Goal: Information Seeking & Learning: Find specific fact

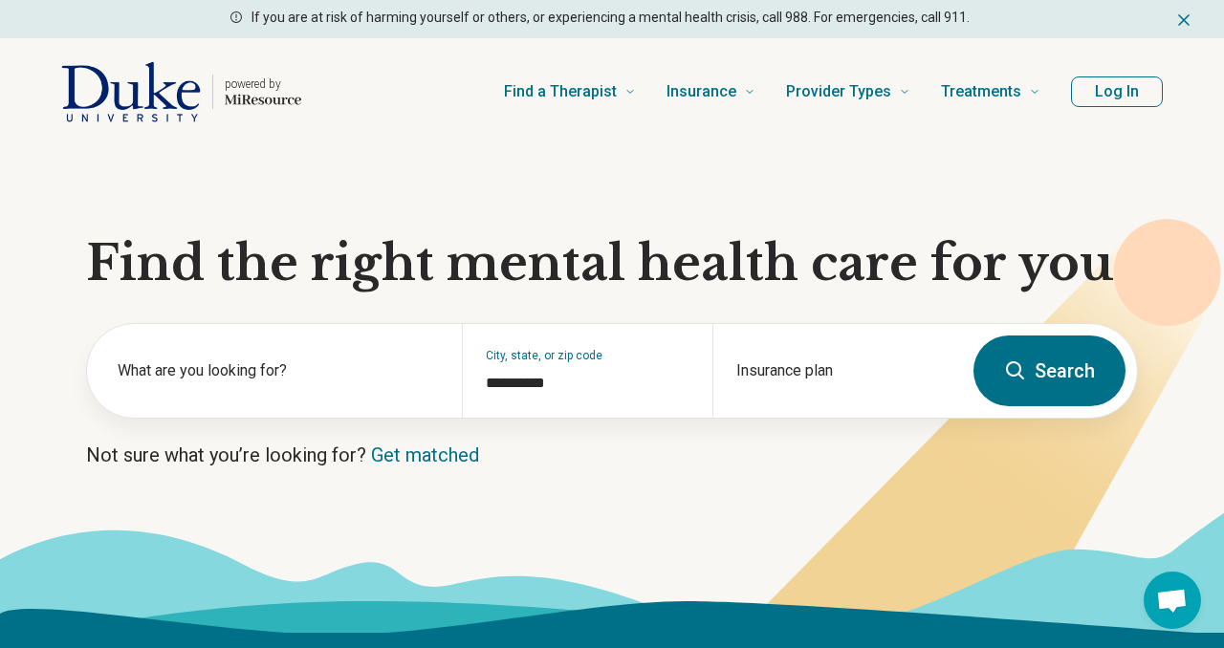
click at [910, 516] on icon at bounding box center [612, 571] width 1224 height 121
click at [242, 373] on label "What are you looking for?" at bounding box center [278, 370] width 321 height 23
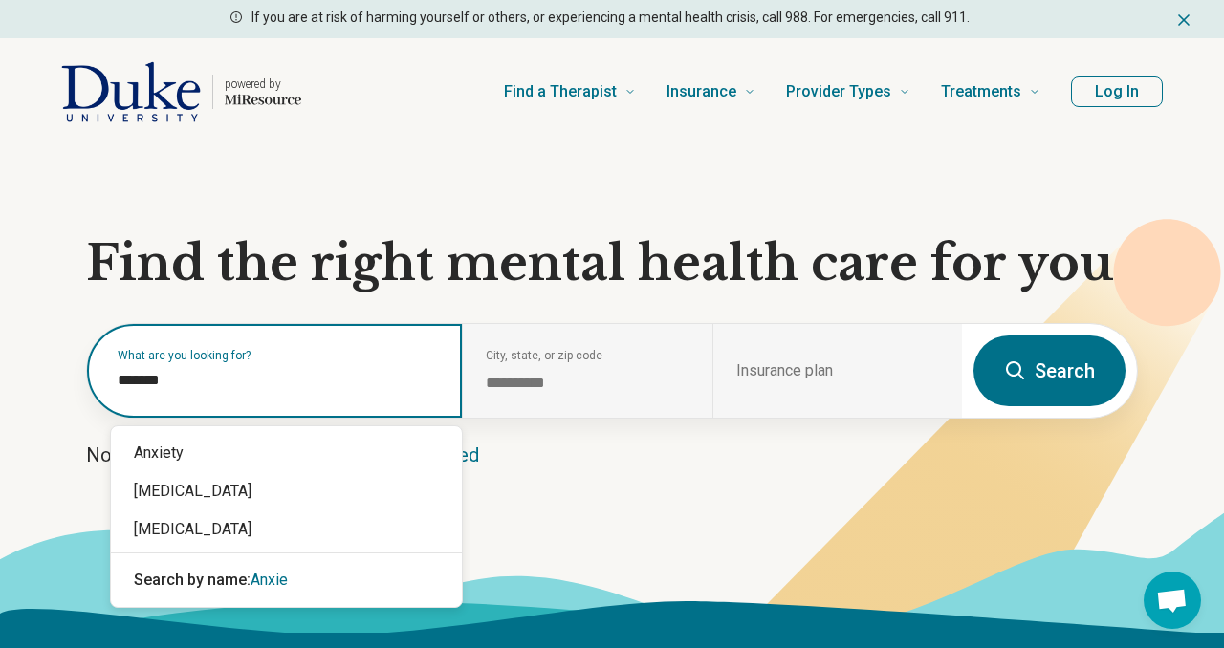
type input "*******"
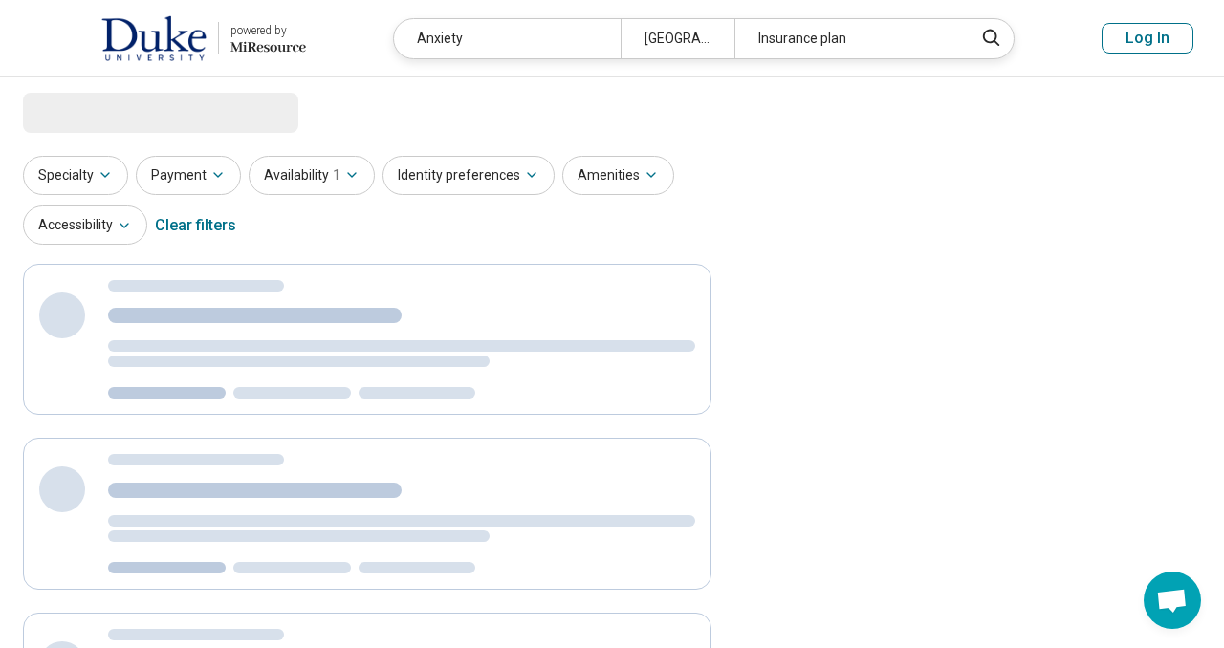
select select "***"
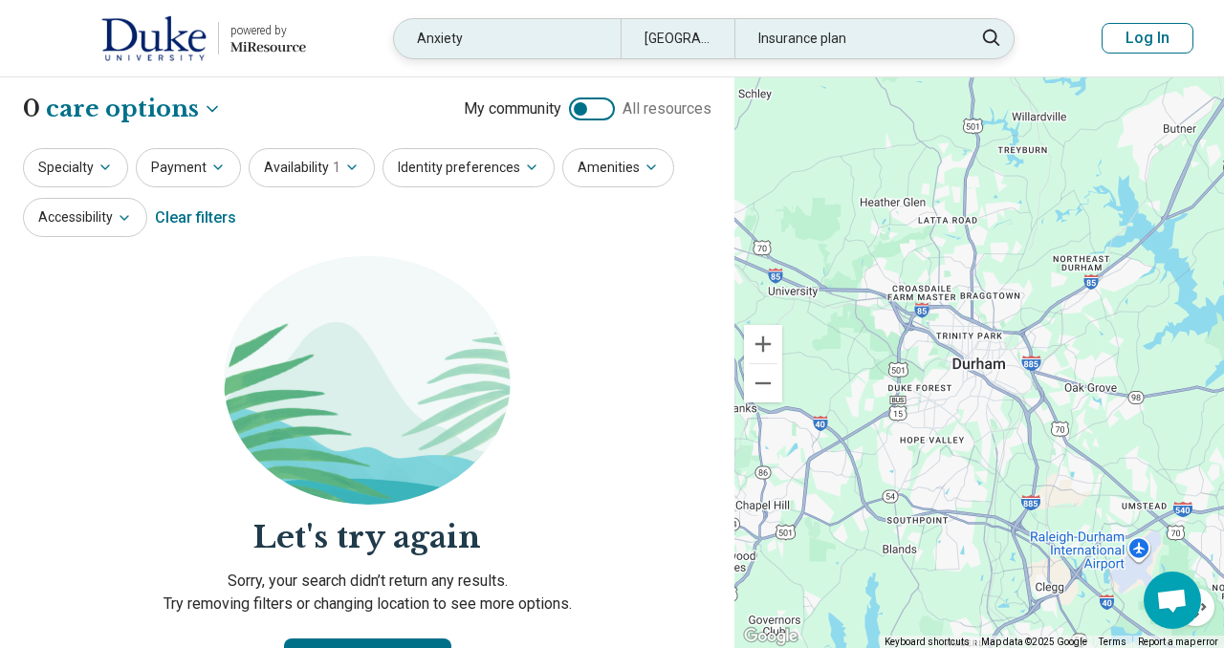
click at [773, 41] on div "Insurance plan" at bounding box center [847, 38] width 227 height 39
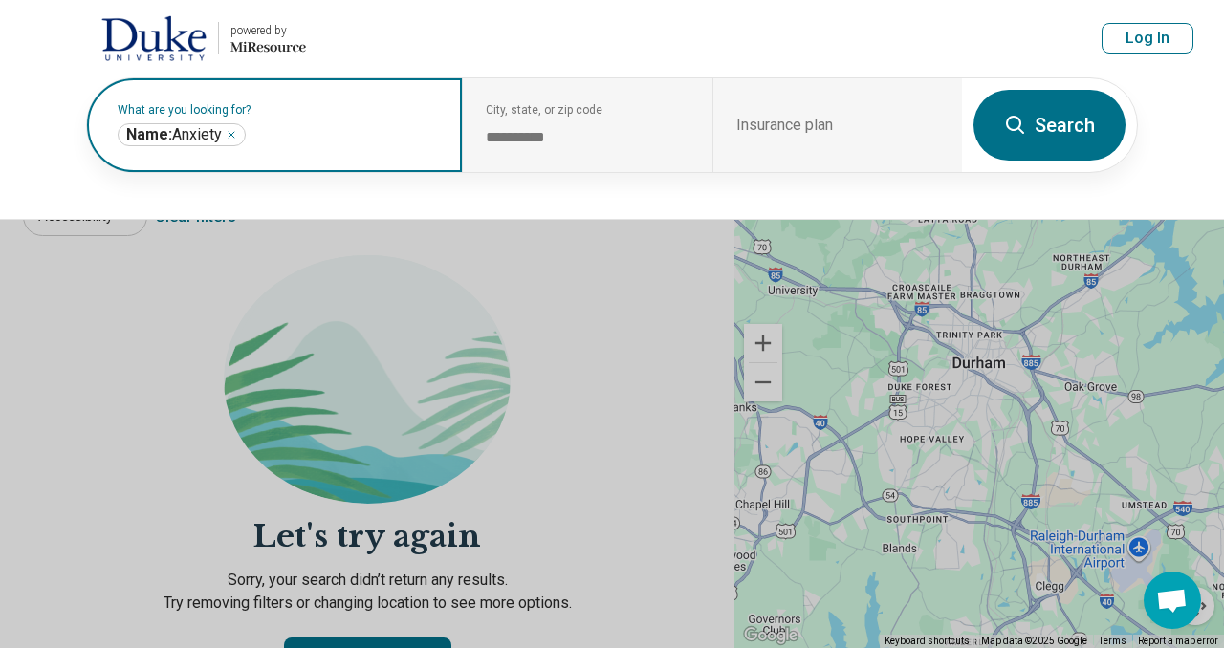
click at [288, 134] on input "text" at bounding box center [343, 134] width 189 height 23
click at [226, 129] on div "Name: Anxiety *******" at bounding box center [182, 134] width 128 height 23
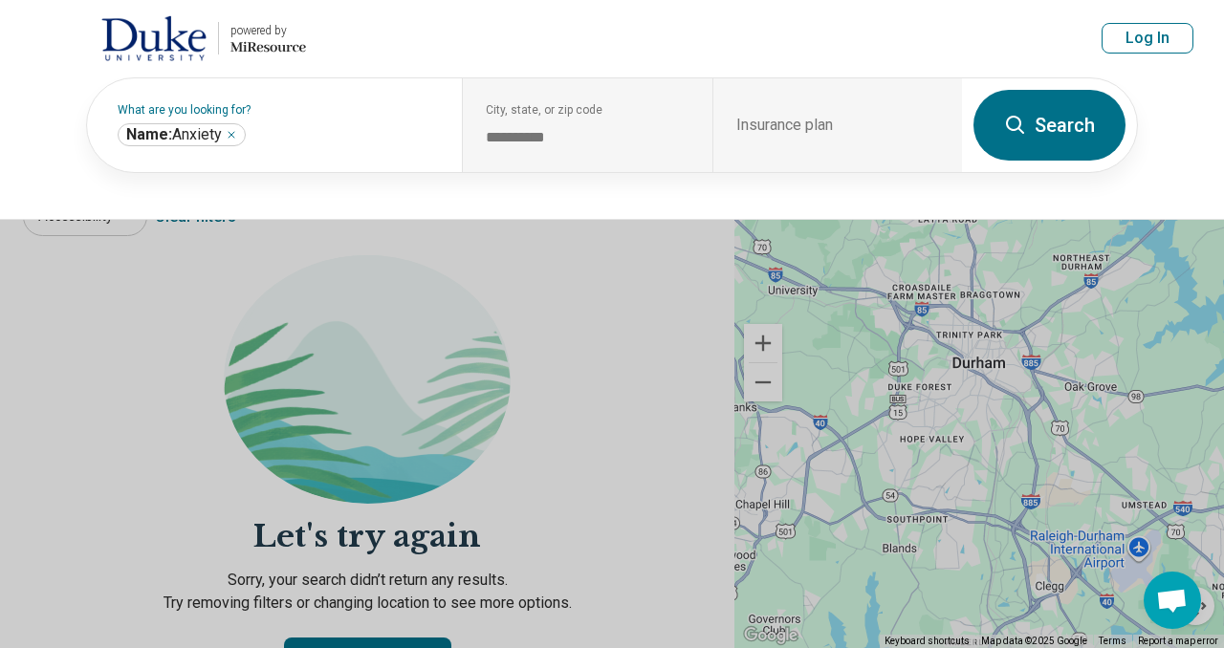
click at [159, 42] on img at bounding box center [153, 38] width 105 height 46
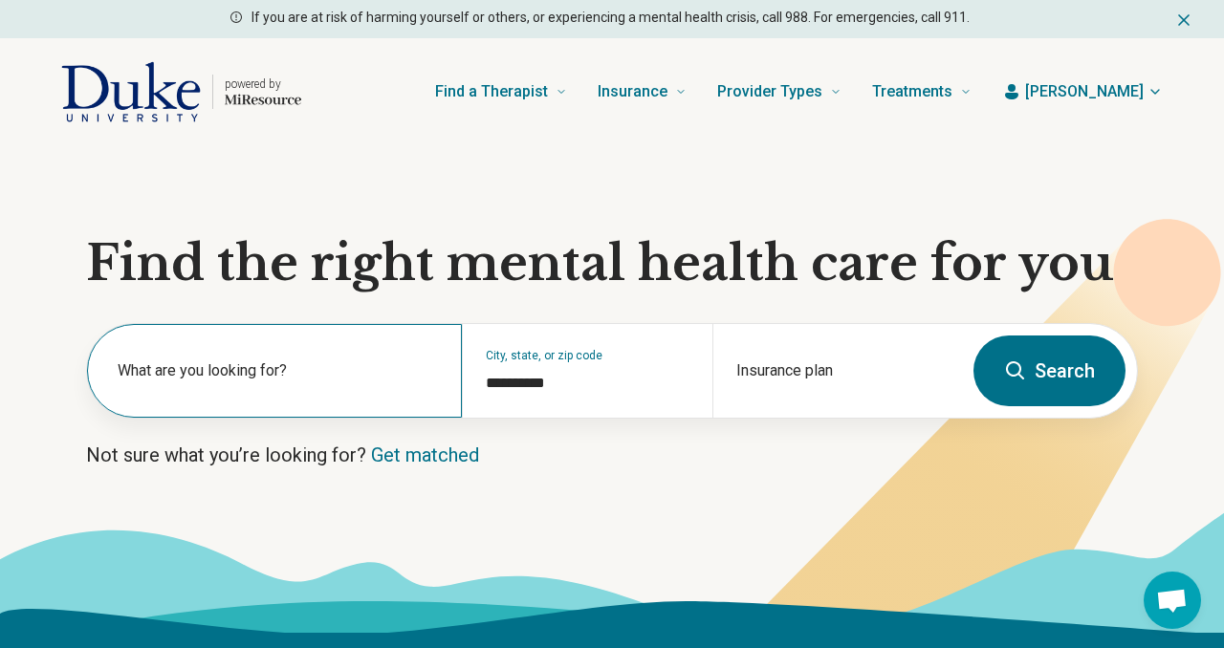
click at [266, 380] on label "What are you looking for?" at bounding box center [278, 370] width 321 height 23
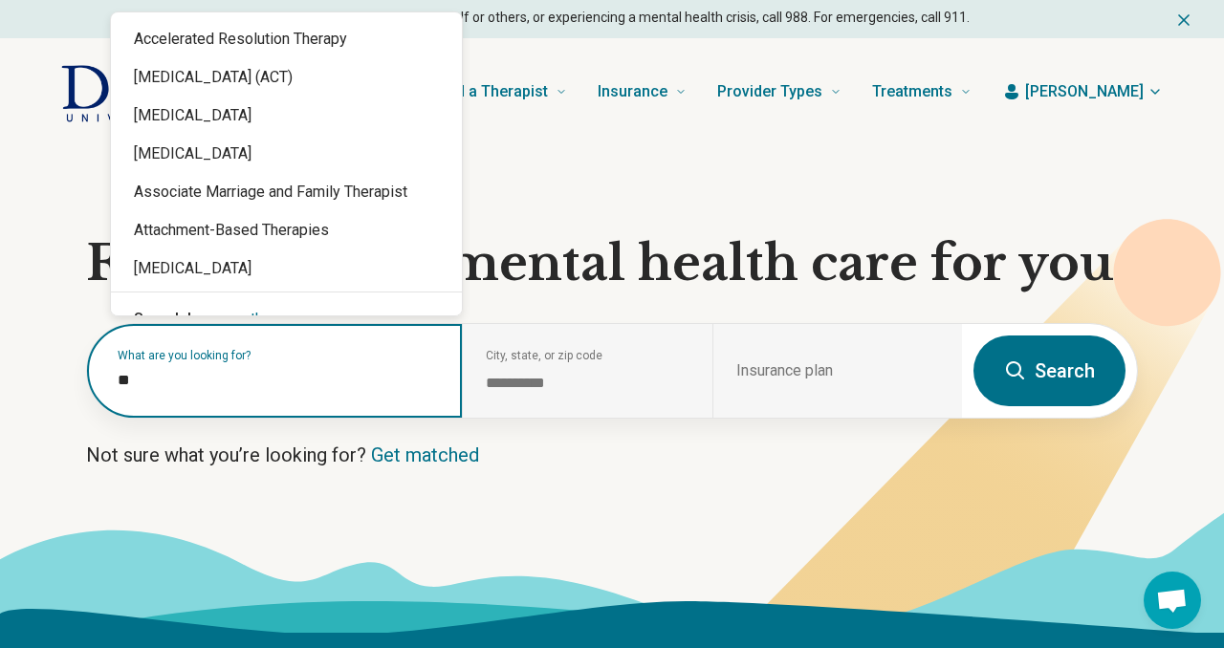
type input "*"
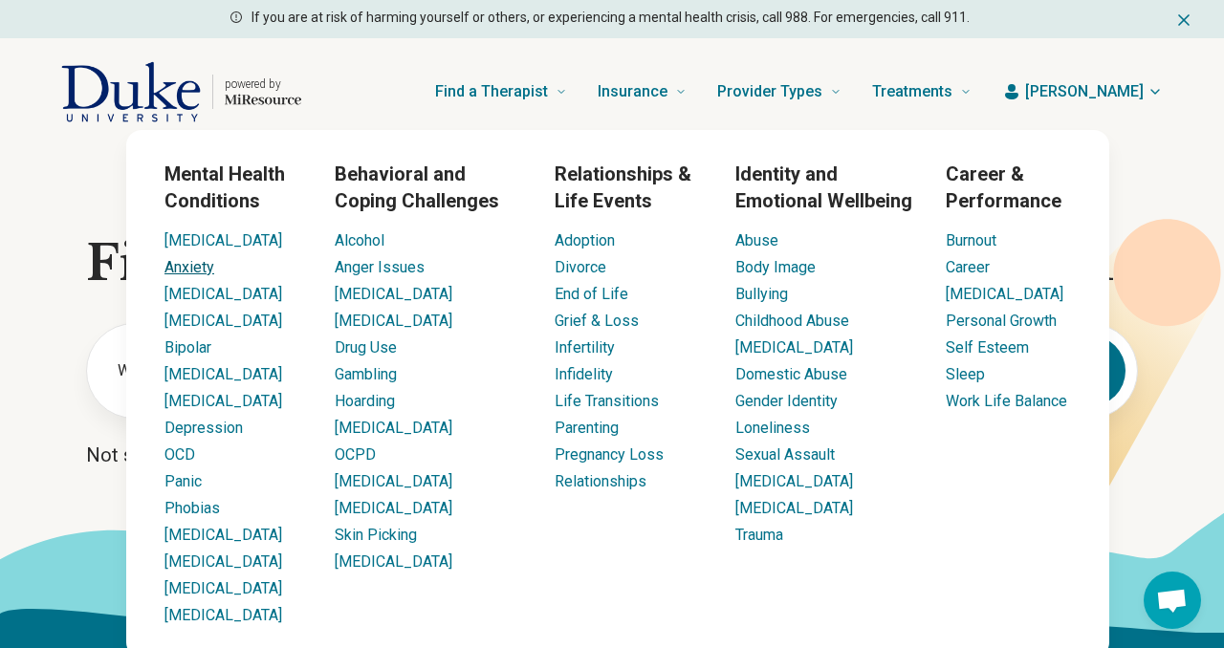
click at [204, 261] on link "Anxiety" at bounding box center [189, 267] width 50 height 18
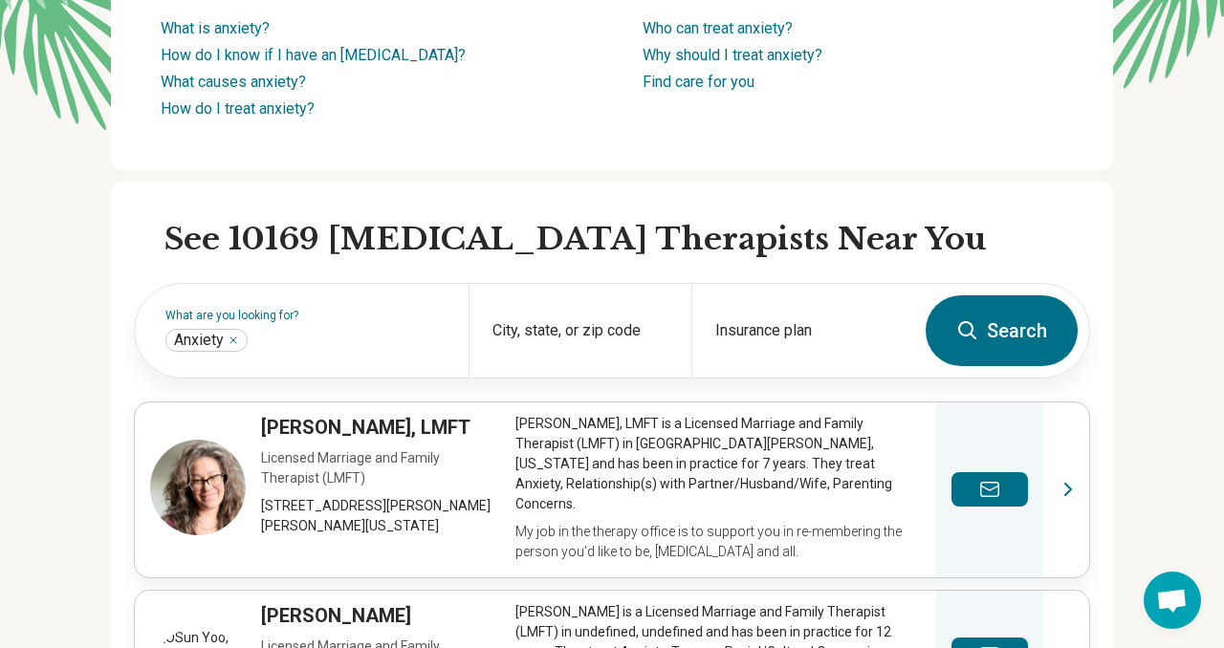
scroll to position [374, 0]
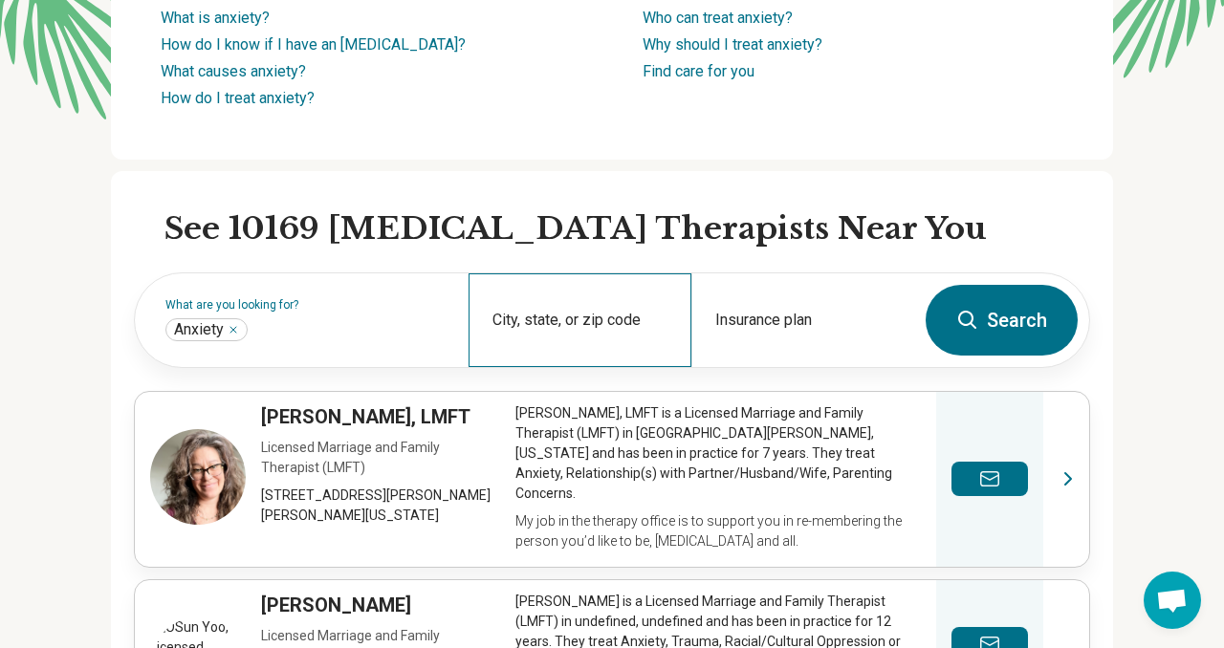
click at [588, 312] on div "City, state, or zip code" at bounding box center [579, 320] width 223 height 94
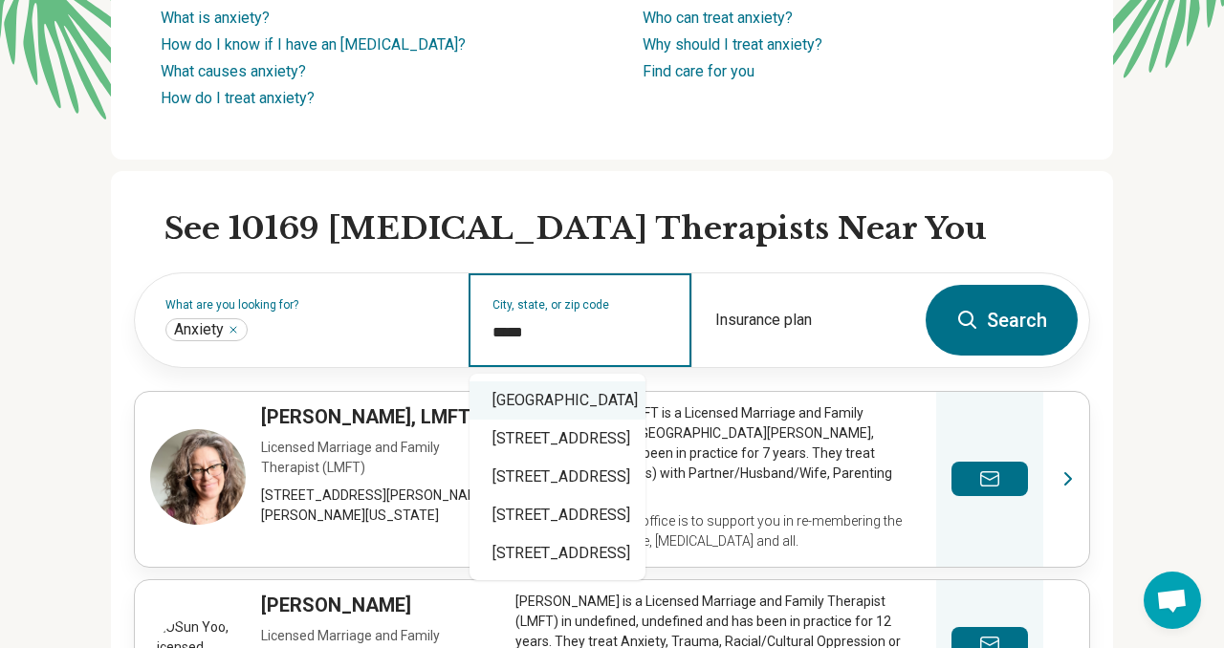
click at [581, 399] on div "Durham, NC 27705" at bounding box center [557, 400] width 176 height 38
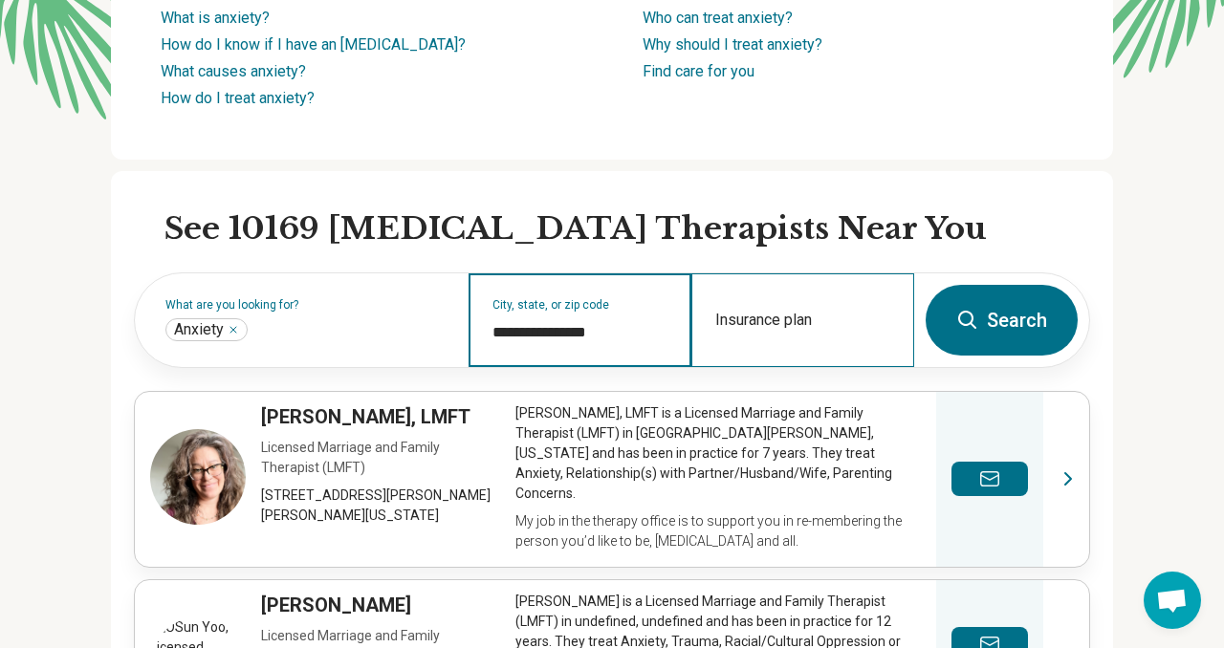
type input "**********"
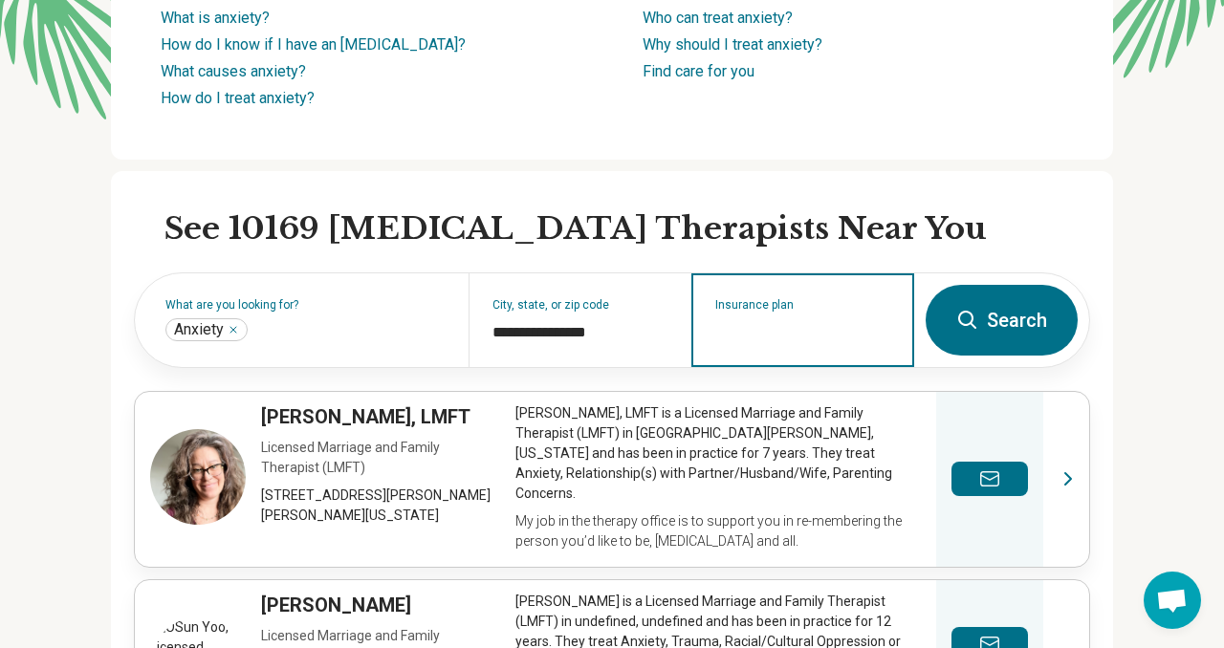
click at [757, 330] on input "Insurance plan" at bounding box center [803, 332] width 176 height 23
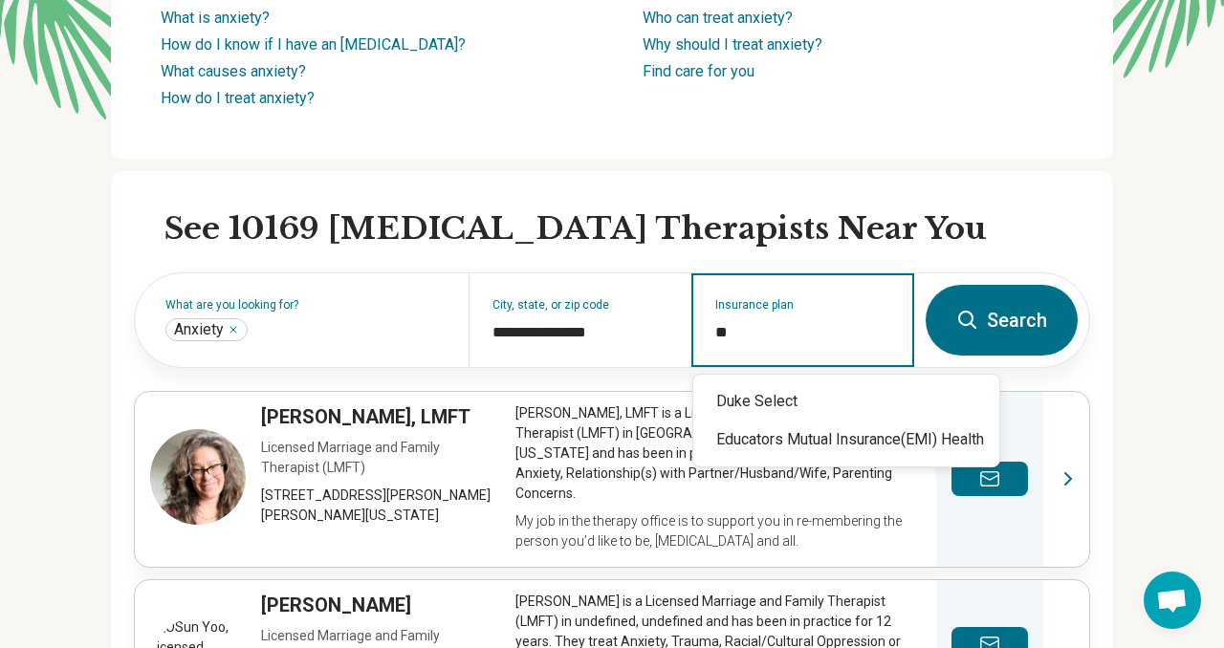
type input "*"
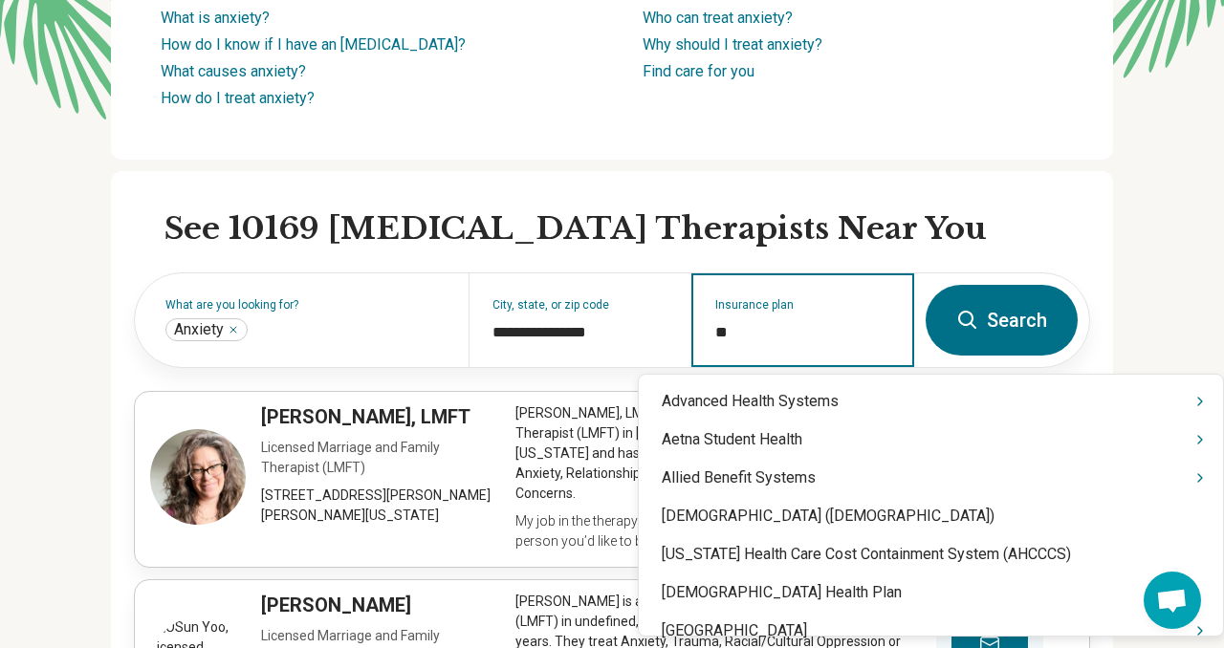
type input "*"
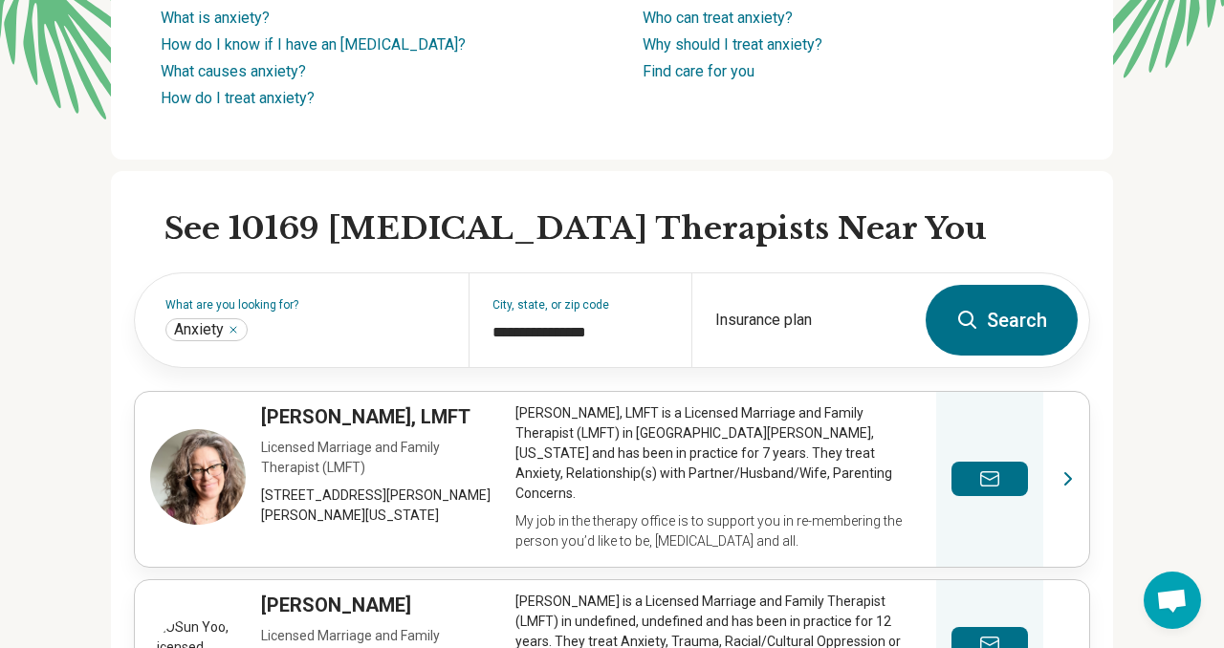
click at [976, 326] on icon at bounding box center [967, 320] width 23 height 23
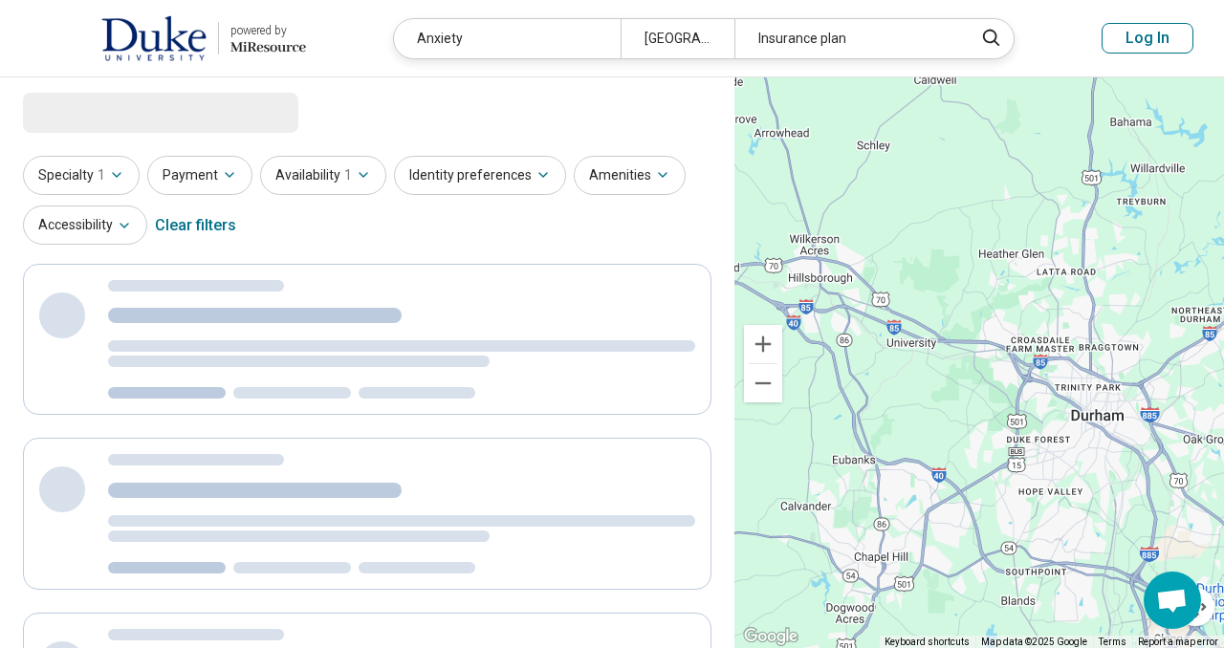
select select "***"
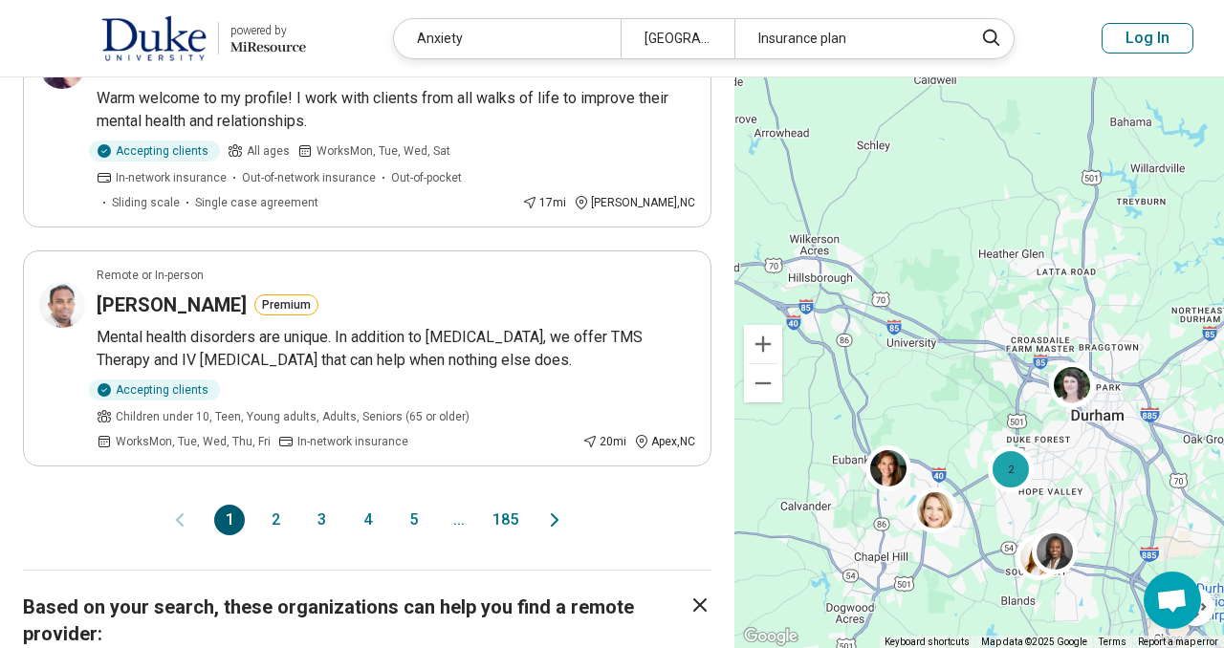
scroll to position [2221, 0]
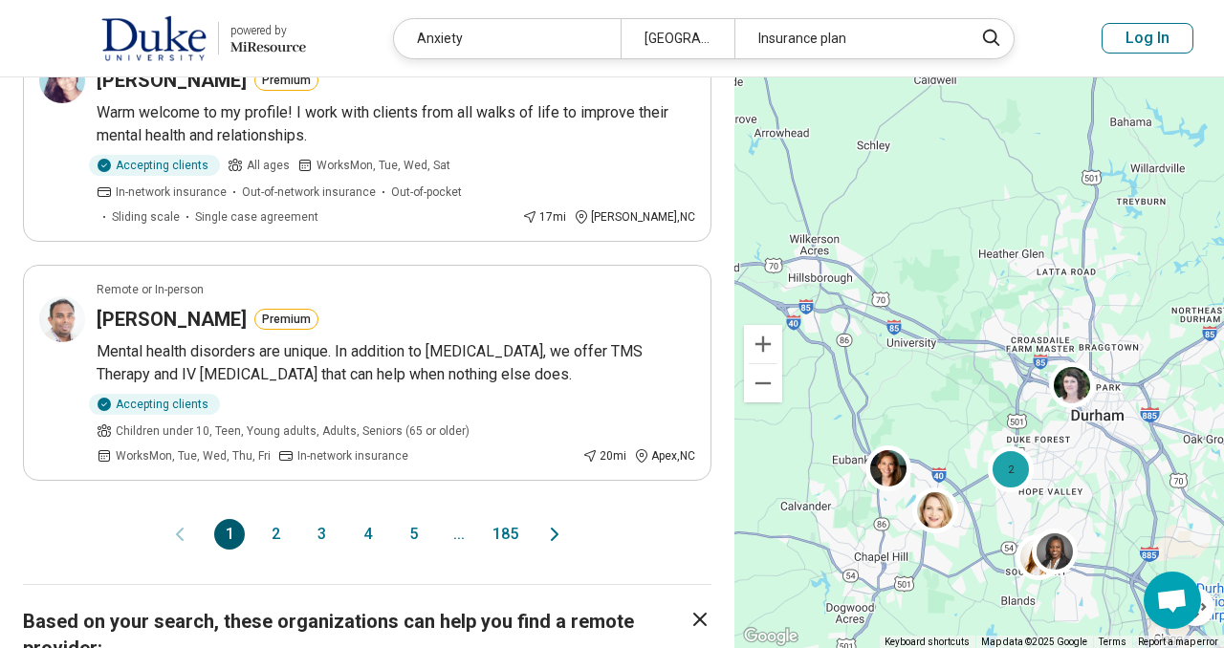
click at [505, 519] on button "185" at bounding box center [504, 534] width 31 height 31
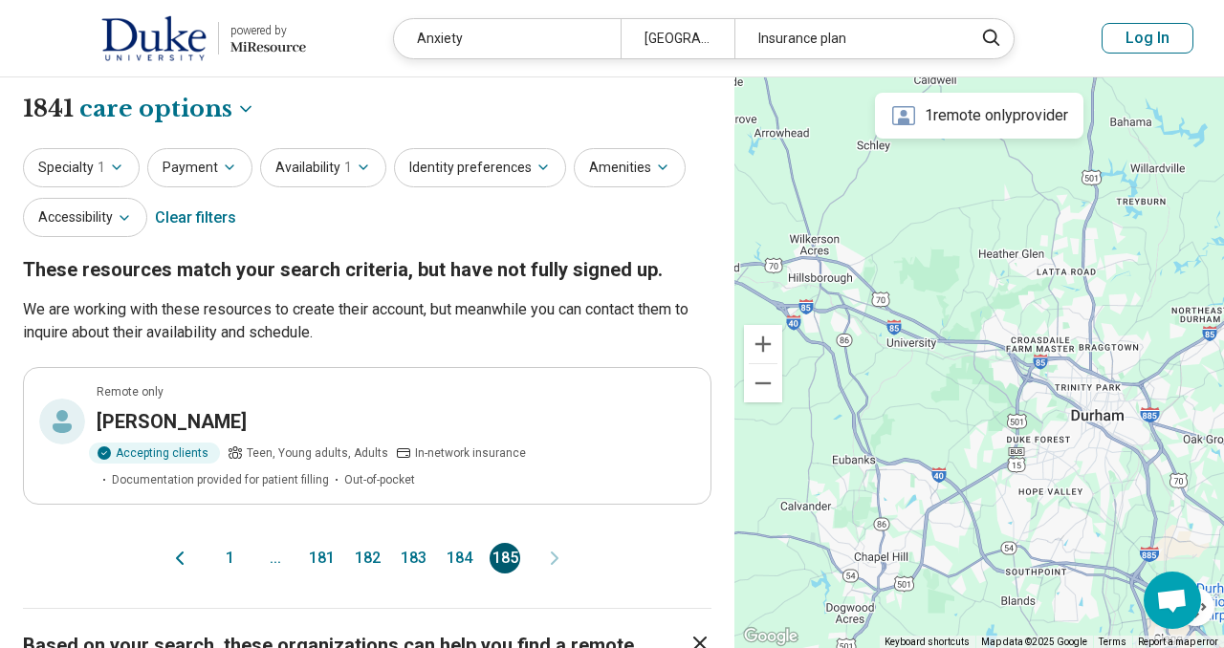
click at [320, 560] on button "181" at bounding box center [321, 558] width 31 height 31
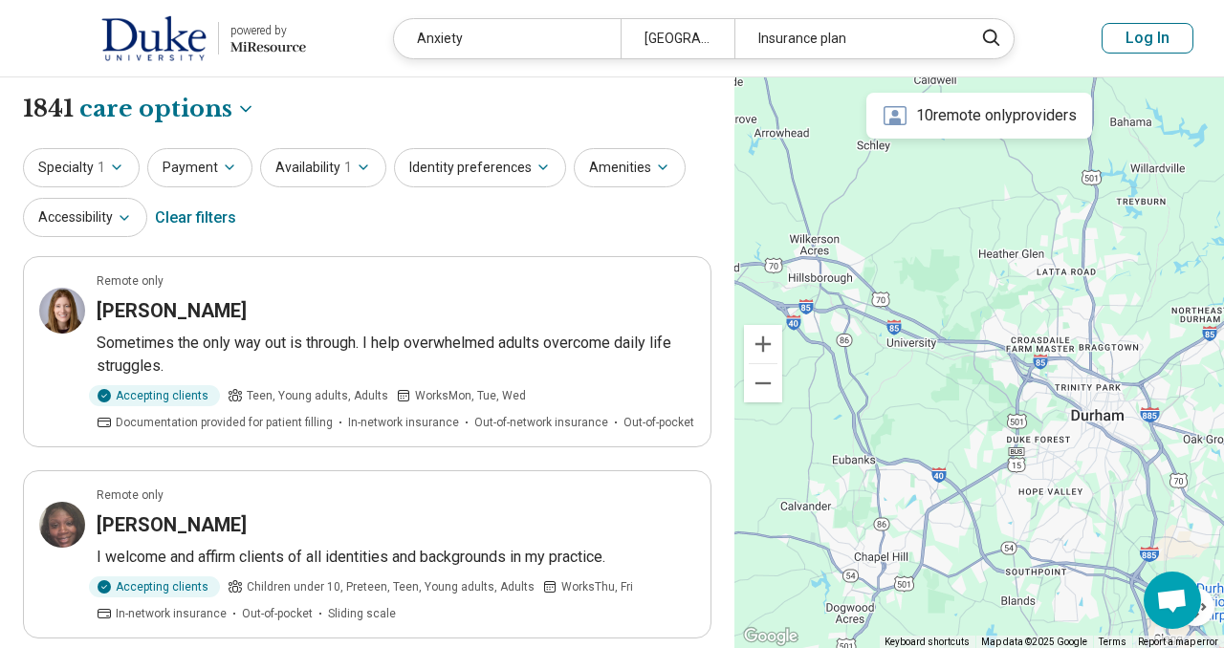
click at [190, 217] on div "Clear filters" at bounding box center [195, 218] width 81 height 46
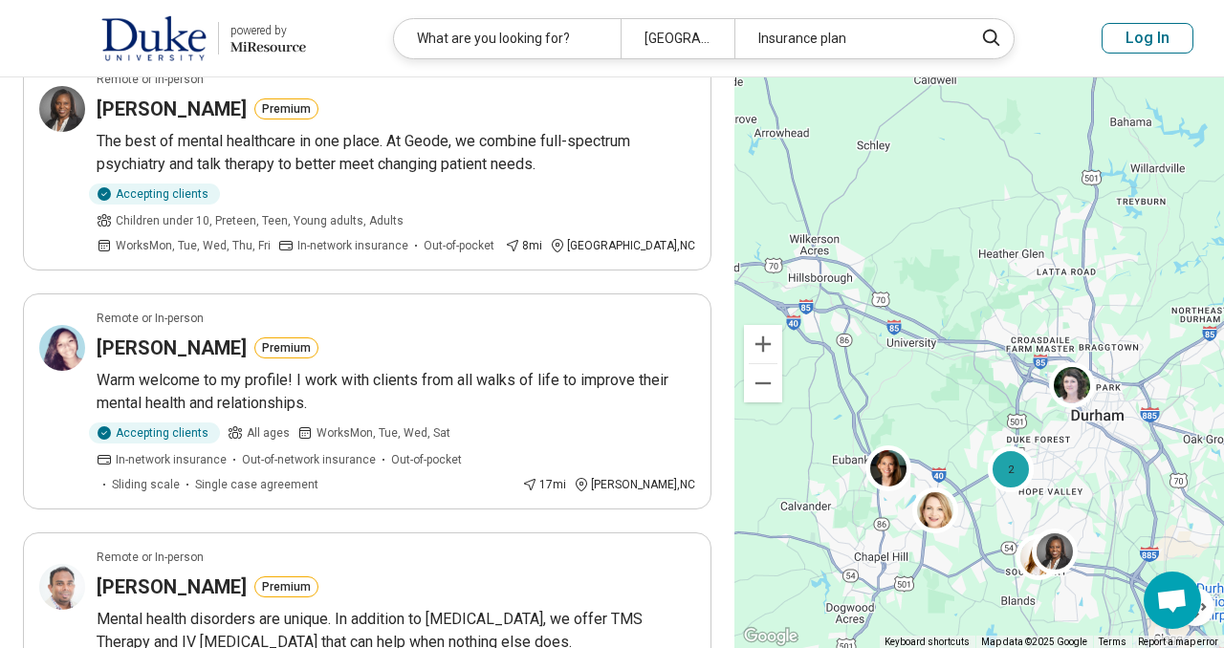
scroll to position [1958, 0]
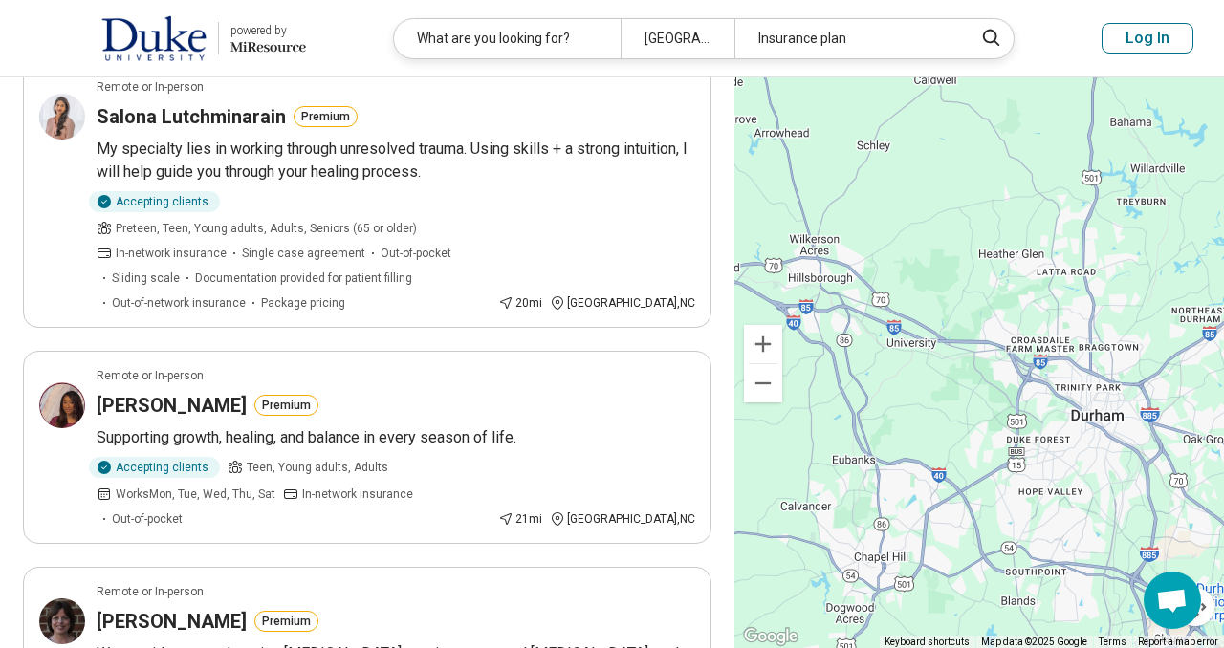
scroll to position [0, 0]
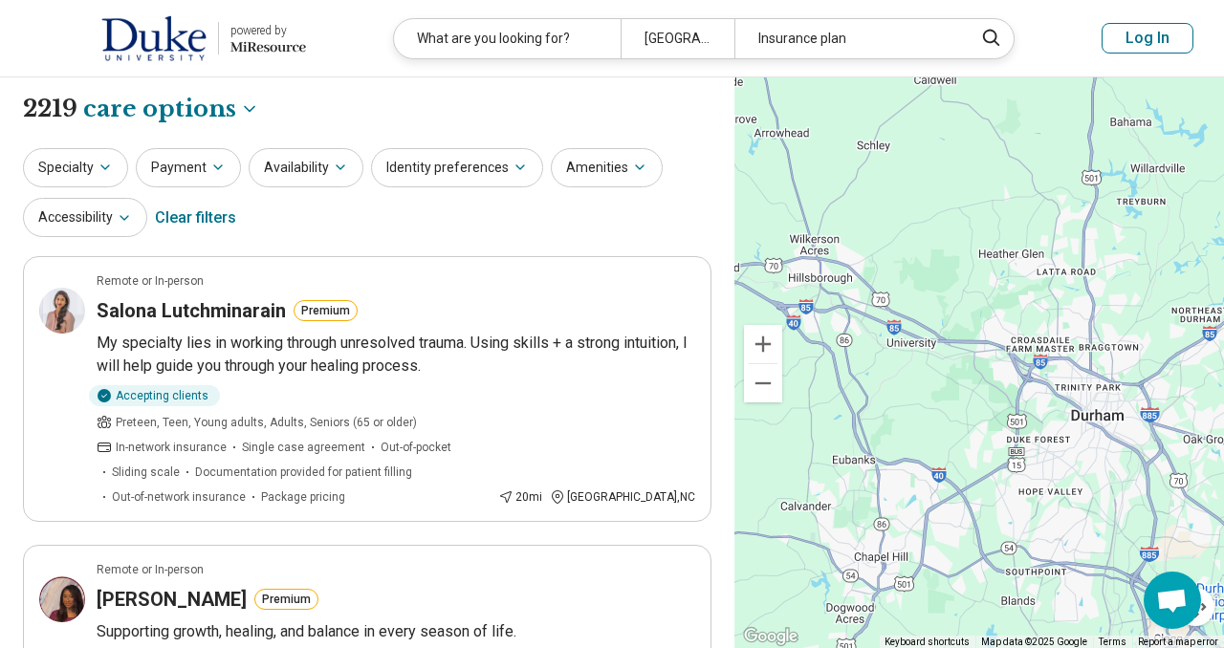
click at [163, 47] on img at bounding box center [153, 38] width 105 height 46
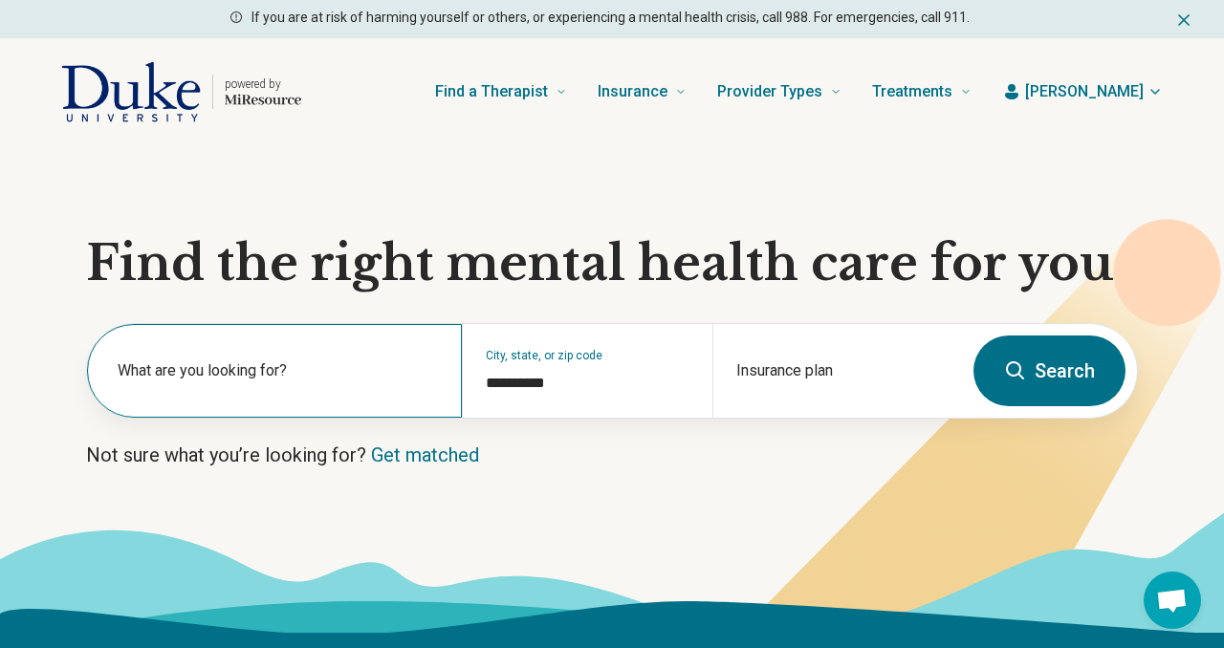
click at [308, 378] on label "What are you looking for?" at bounding box center [278, 370] width 321 height 23
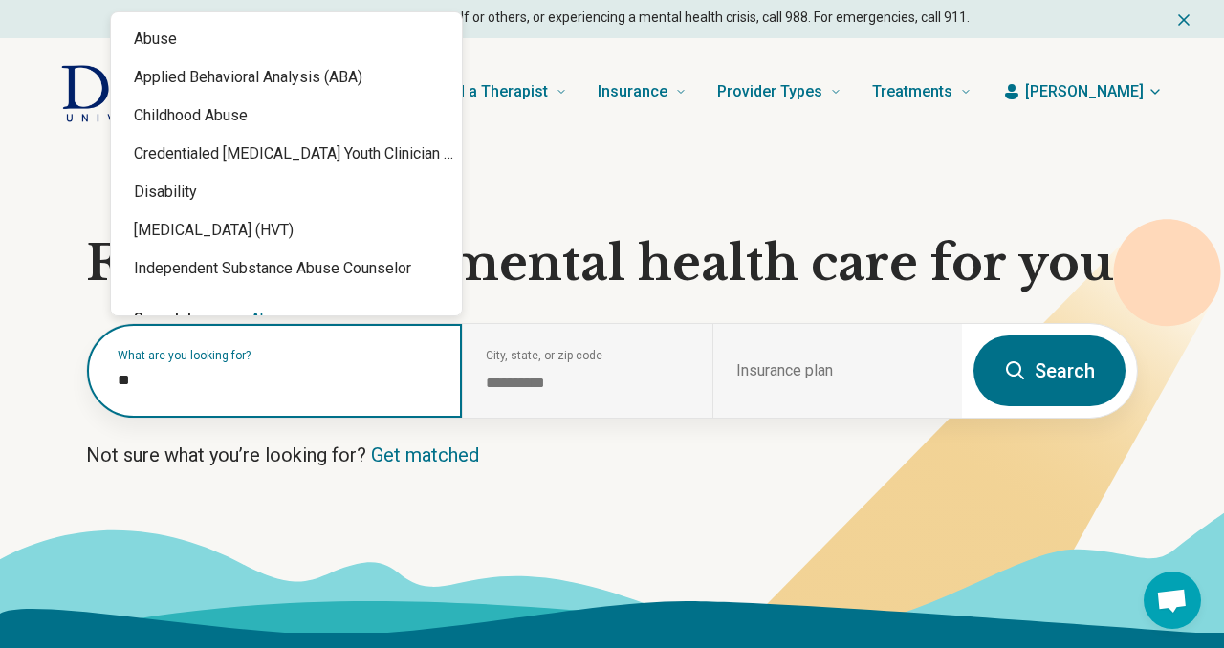
type input "*"
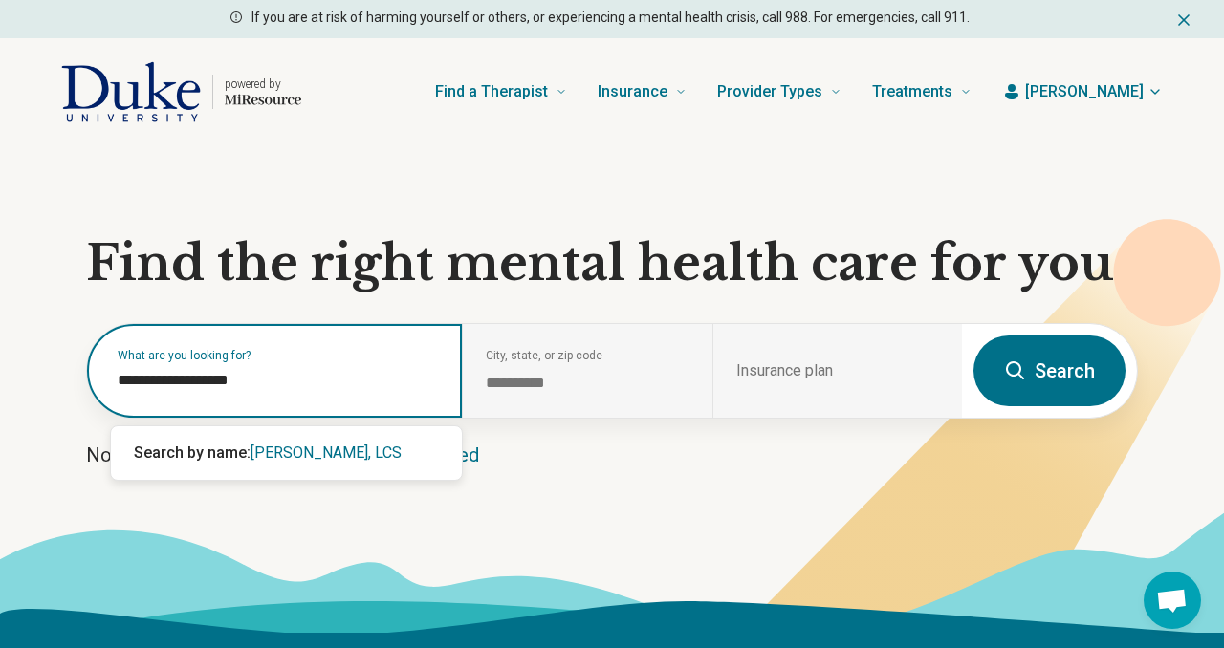
type input "**********"
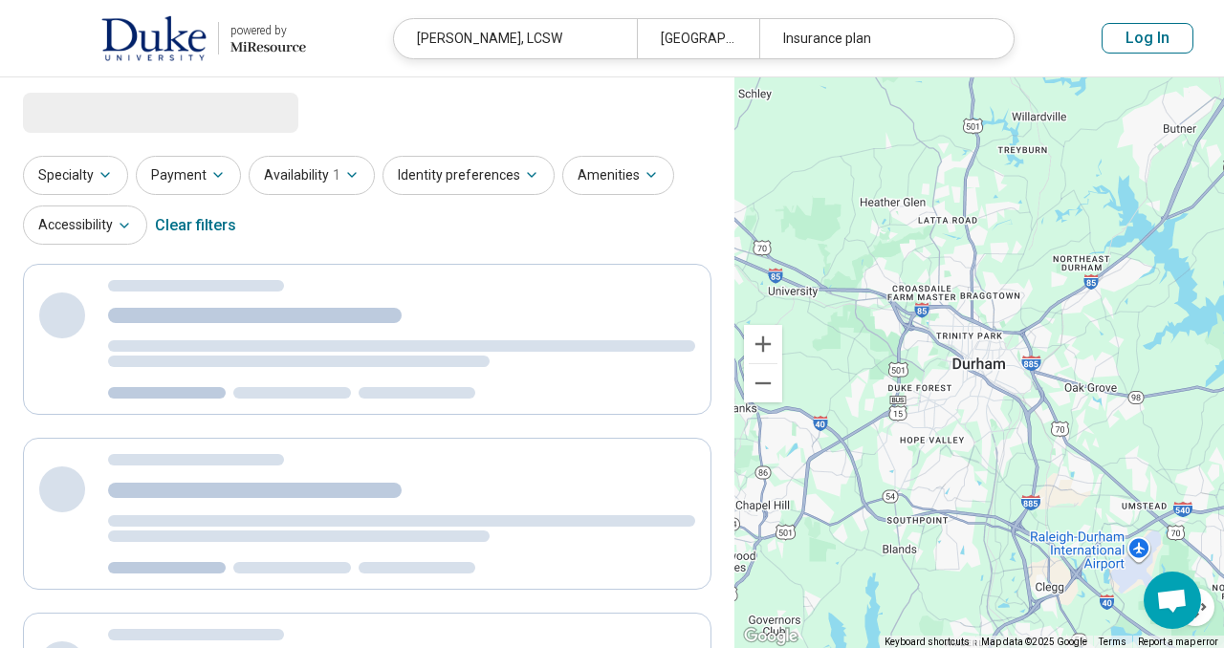
select select "***"
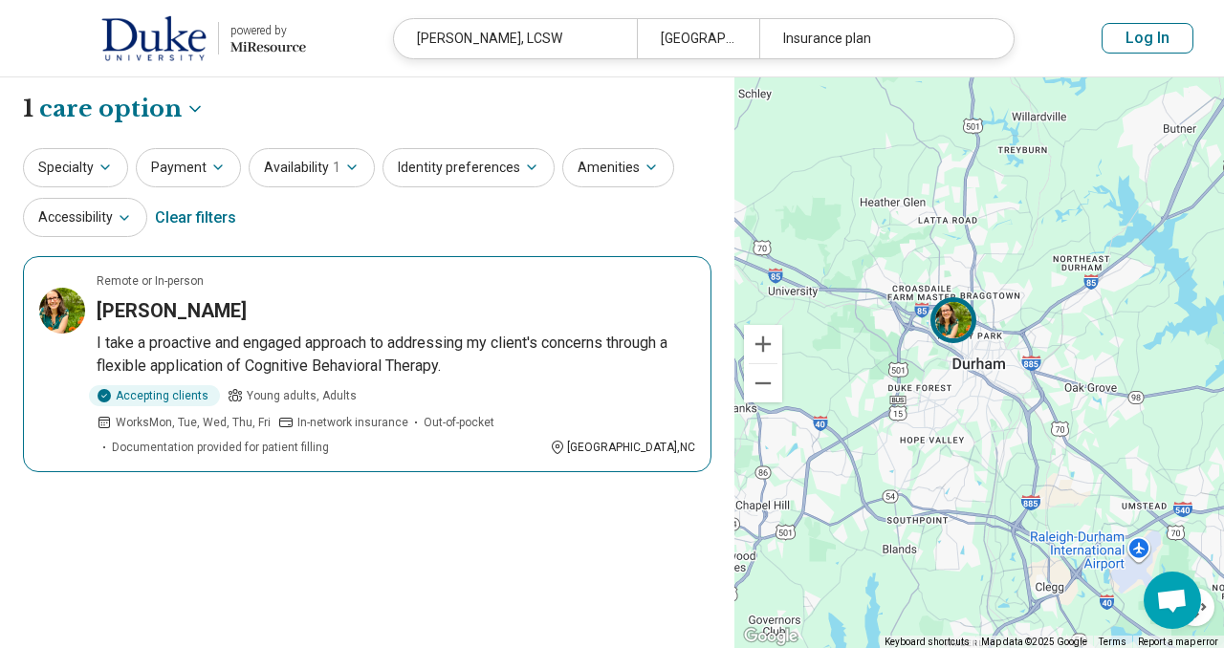
click at [175, 318] on h3 "Andrea Winkler" at bounding box center [172, 310] width 150 height 27
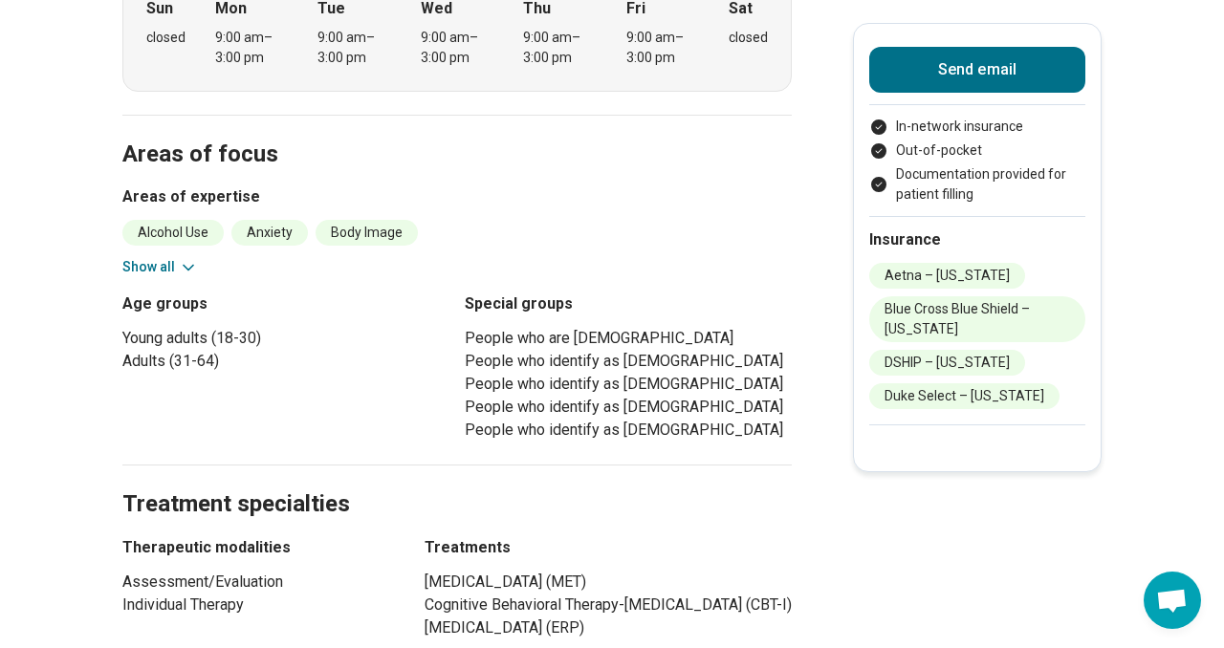
scroll to position [577, 0]
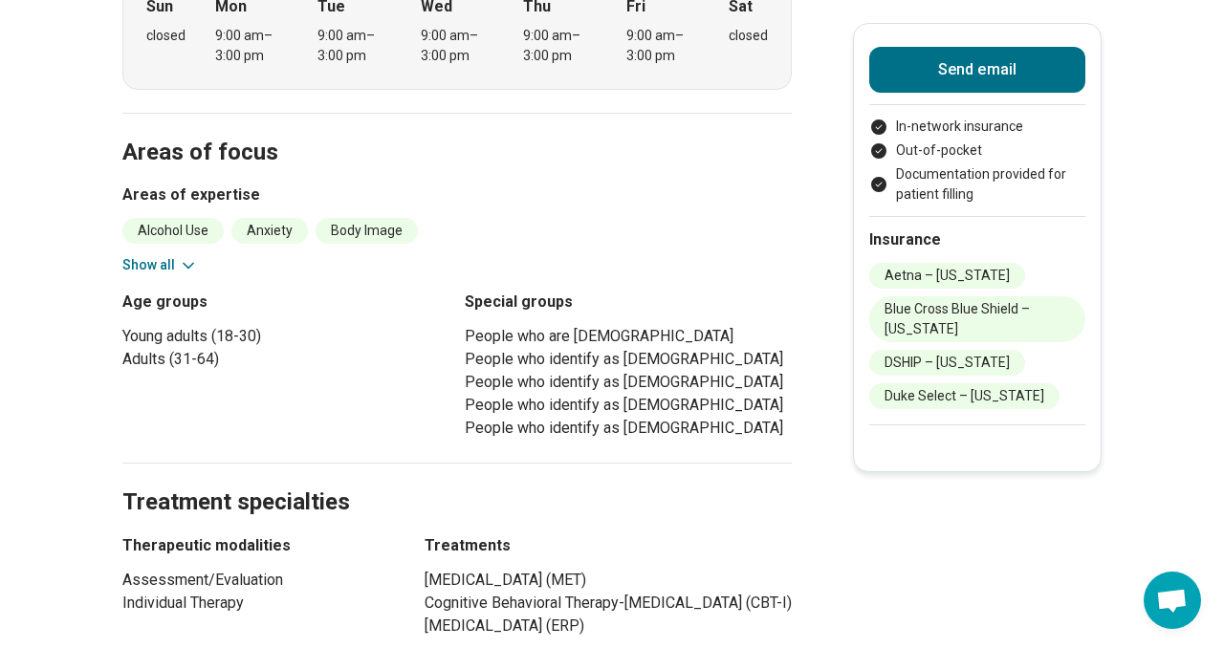
click at [400, 228] on li "Body Image" at bounding box center [366, 231] width 102 height 26
click at [146, 270] on button "Show all" at bounding box center [160, 265] width 76 height 20
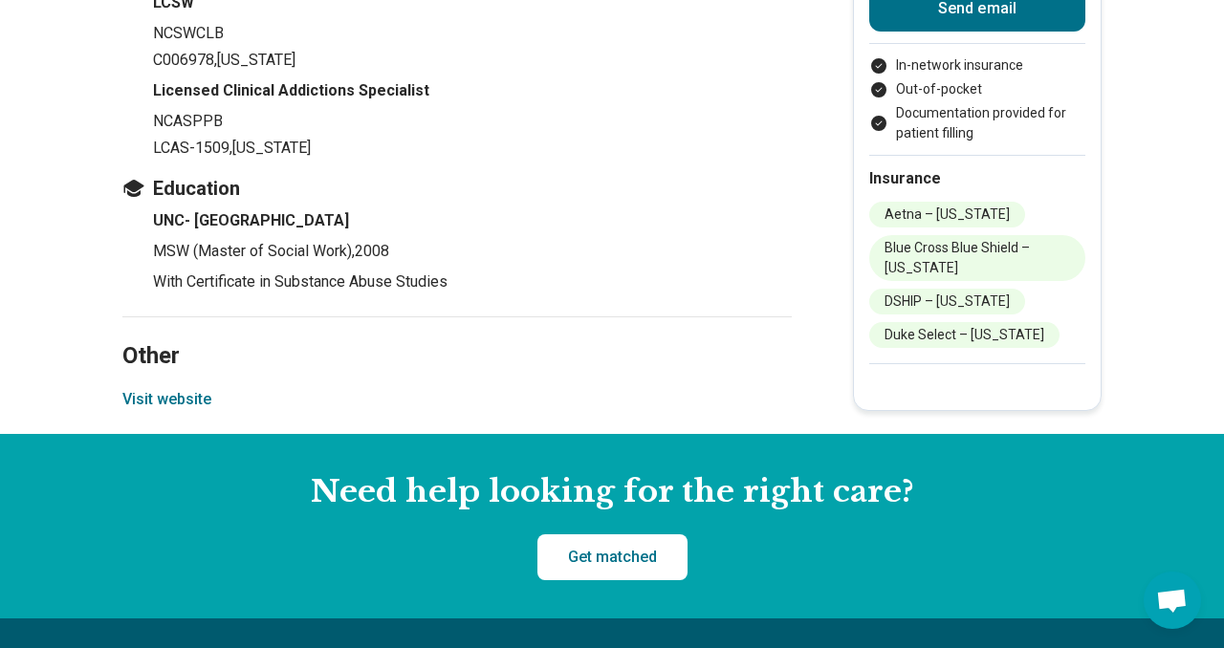
scroll to position [2274, 0]
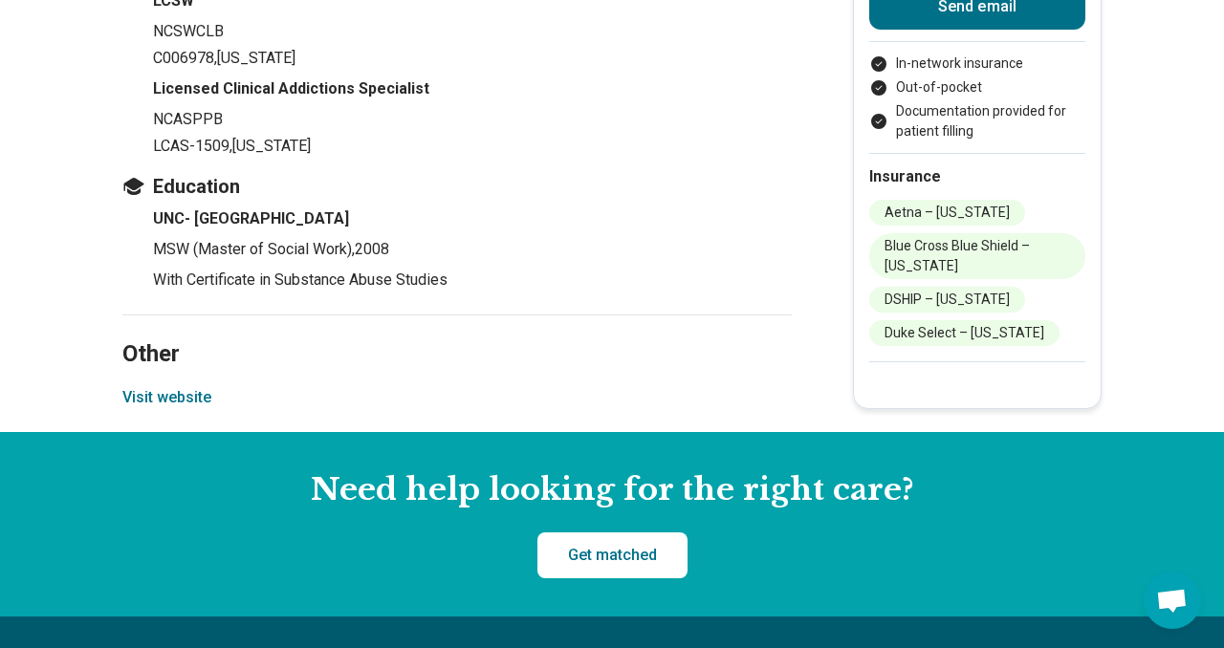
click at [182, 401] on button "Visit website" at bounding box center [166, 397] width 89 height 23
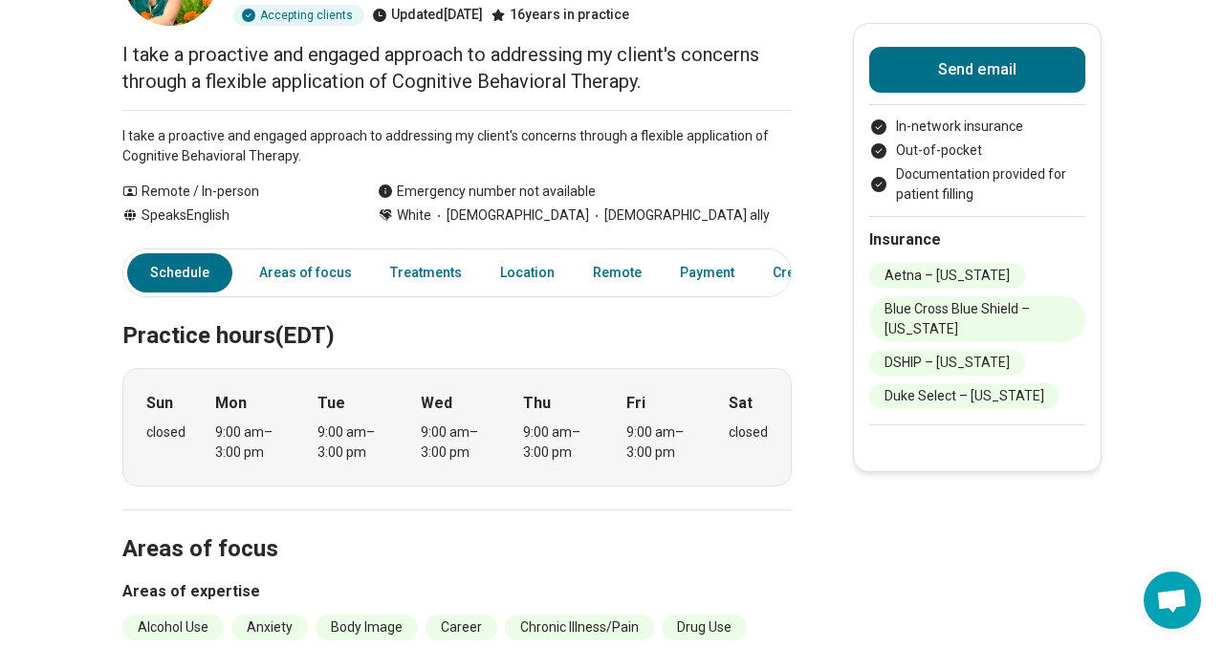
scroll to position [184, 0]
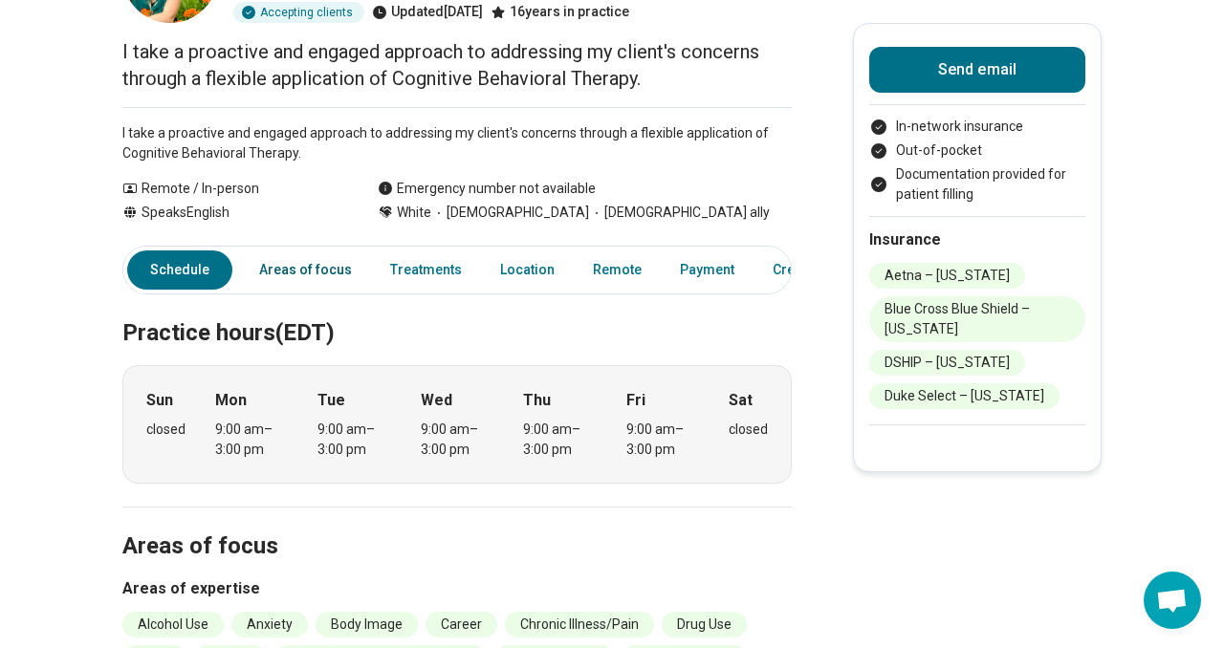
click at [330, 266] on link "Areas of focus" at bounding box center [306, 269] width 116 height 39
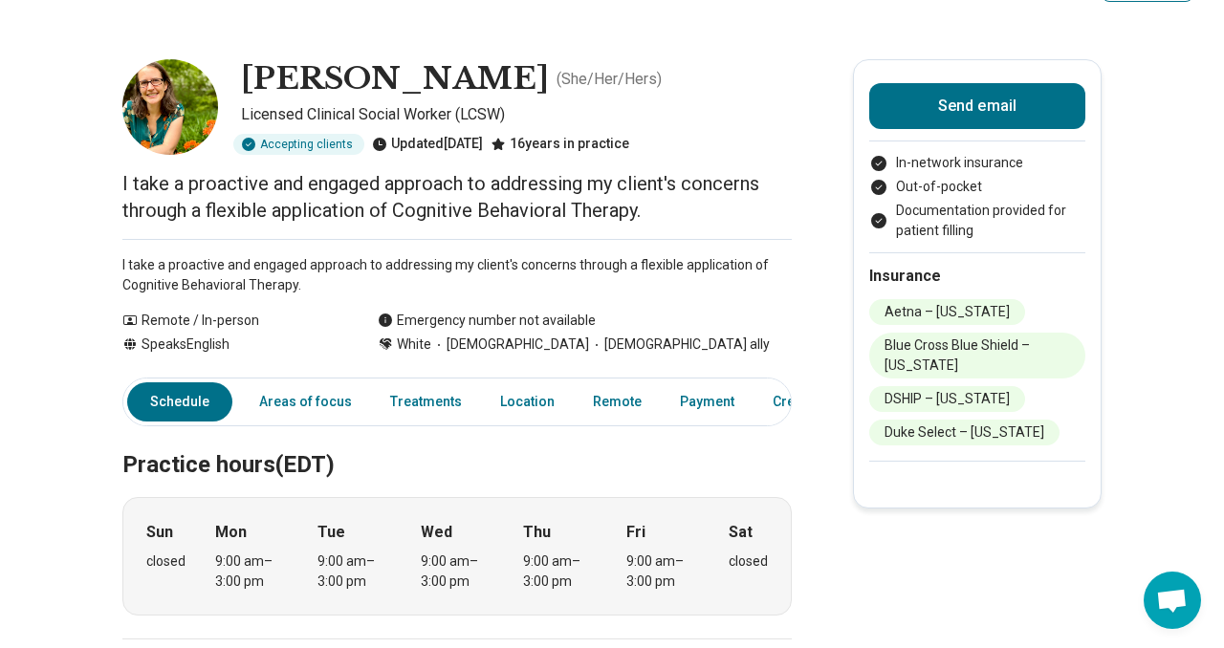
scroll to position [0, 0]
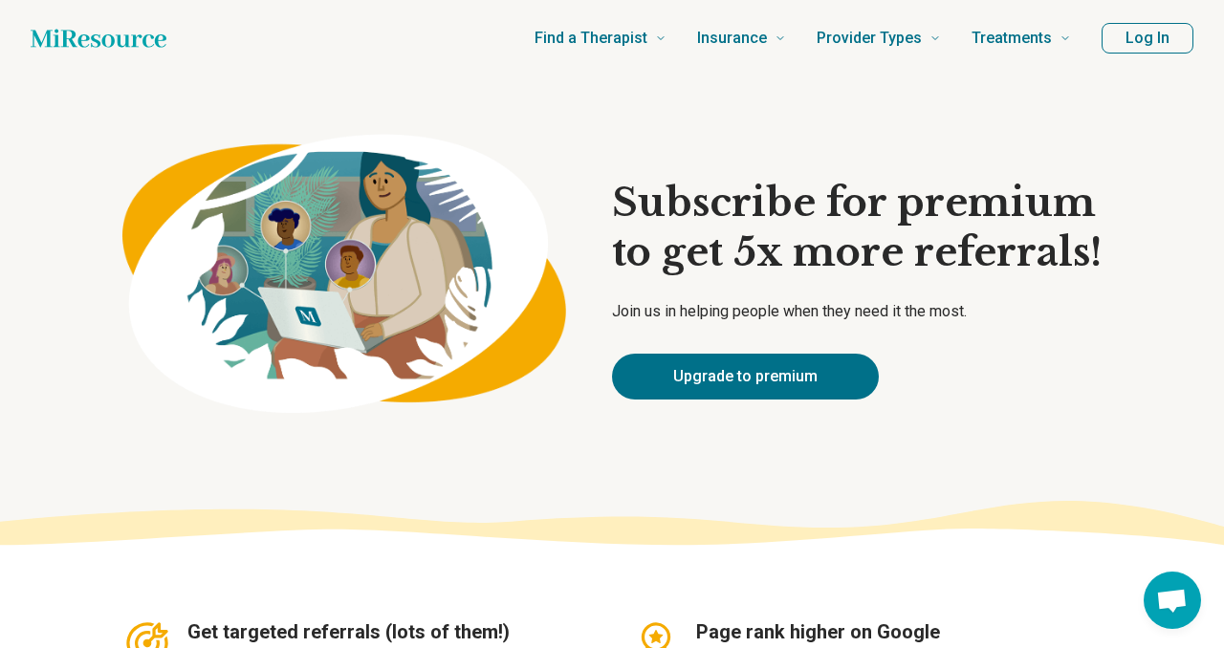
click at [1122, 45] on button "Log In" at bounding box center [1147, 38] width 92 height 31
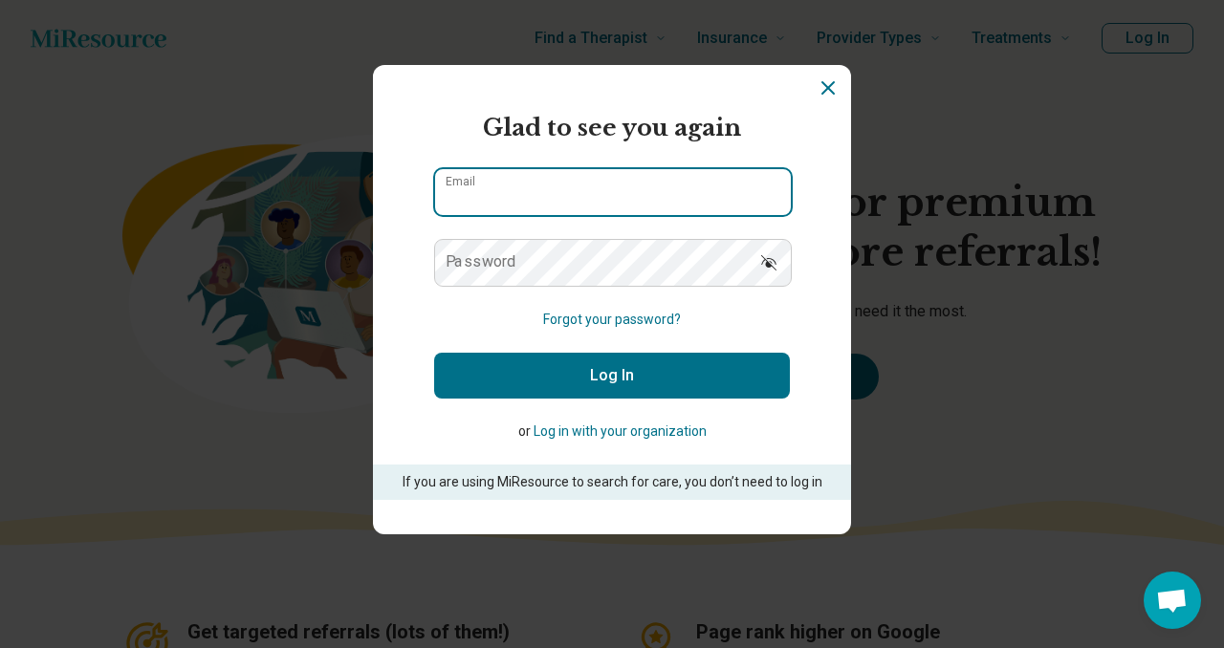
type input "**********"
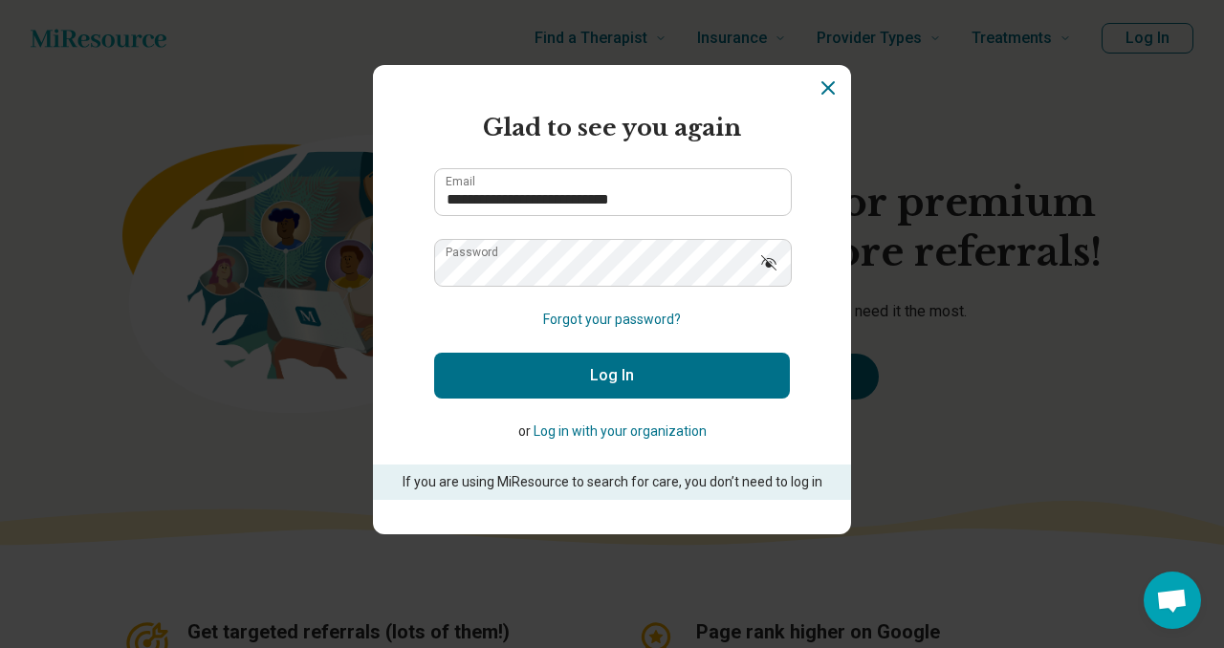
click at [604, 379] on button "Log In" at bounding box center [612, 376] width 356 height 46
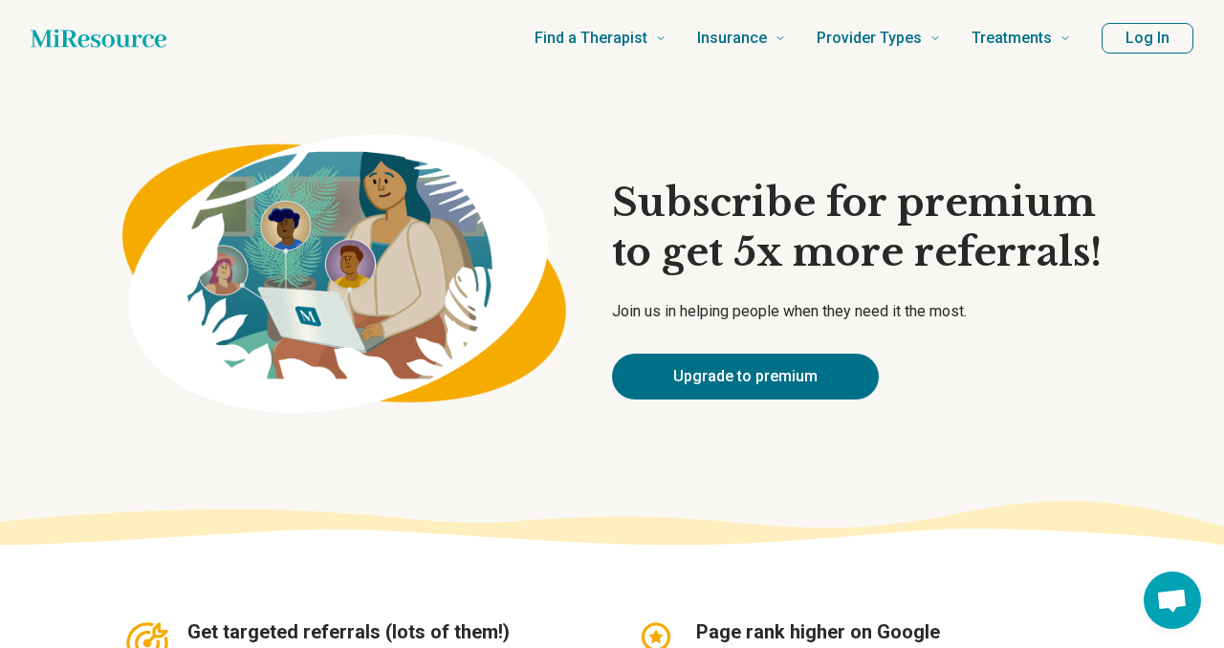
type textarea "*"
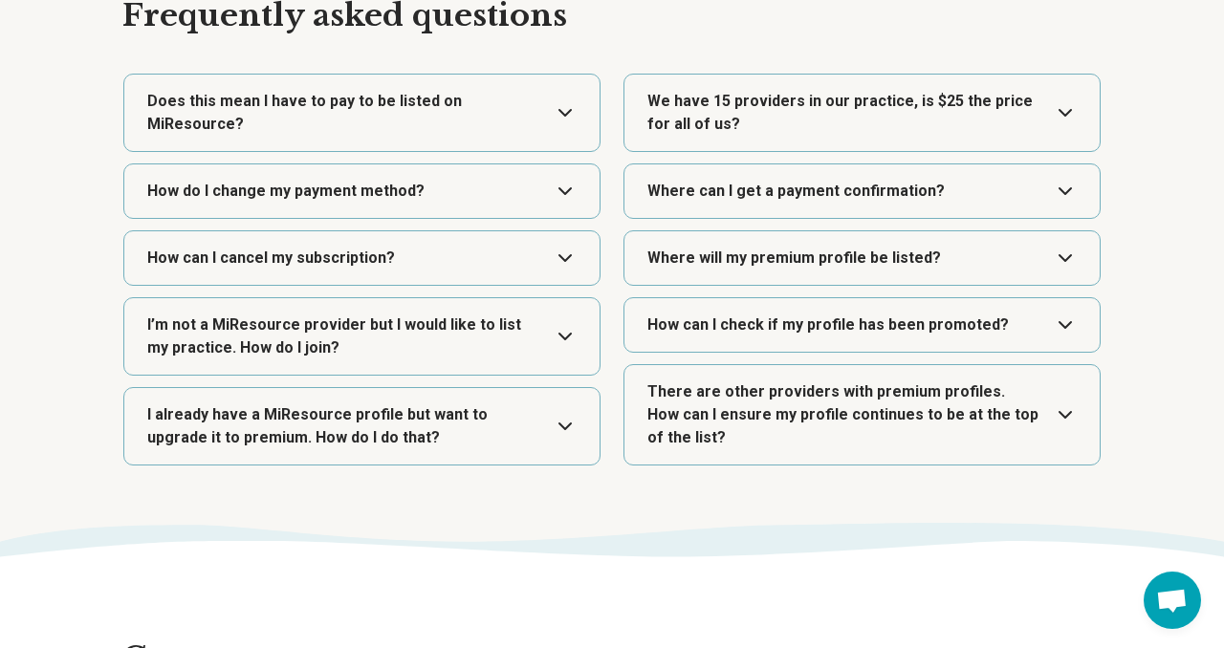
scroll to position [3345, 0]
click at [861, 416] on button "Expand" at bounding box center [862, 415] width 460 height 99
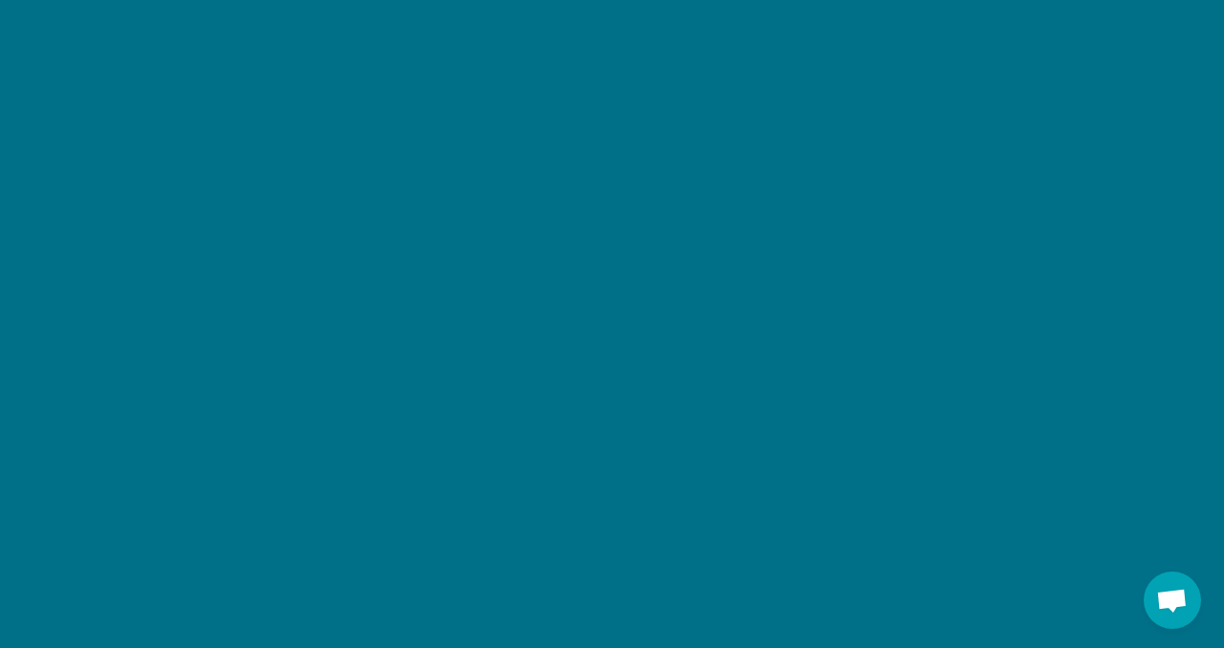
scroll to position [2082, 0]
